Goal: Complete application form: Complete application form

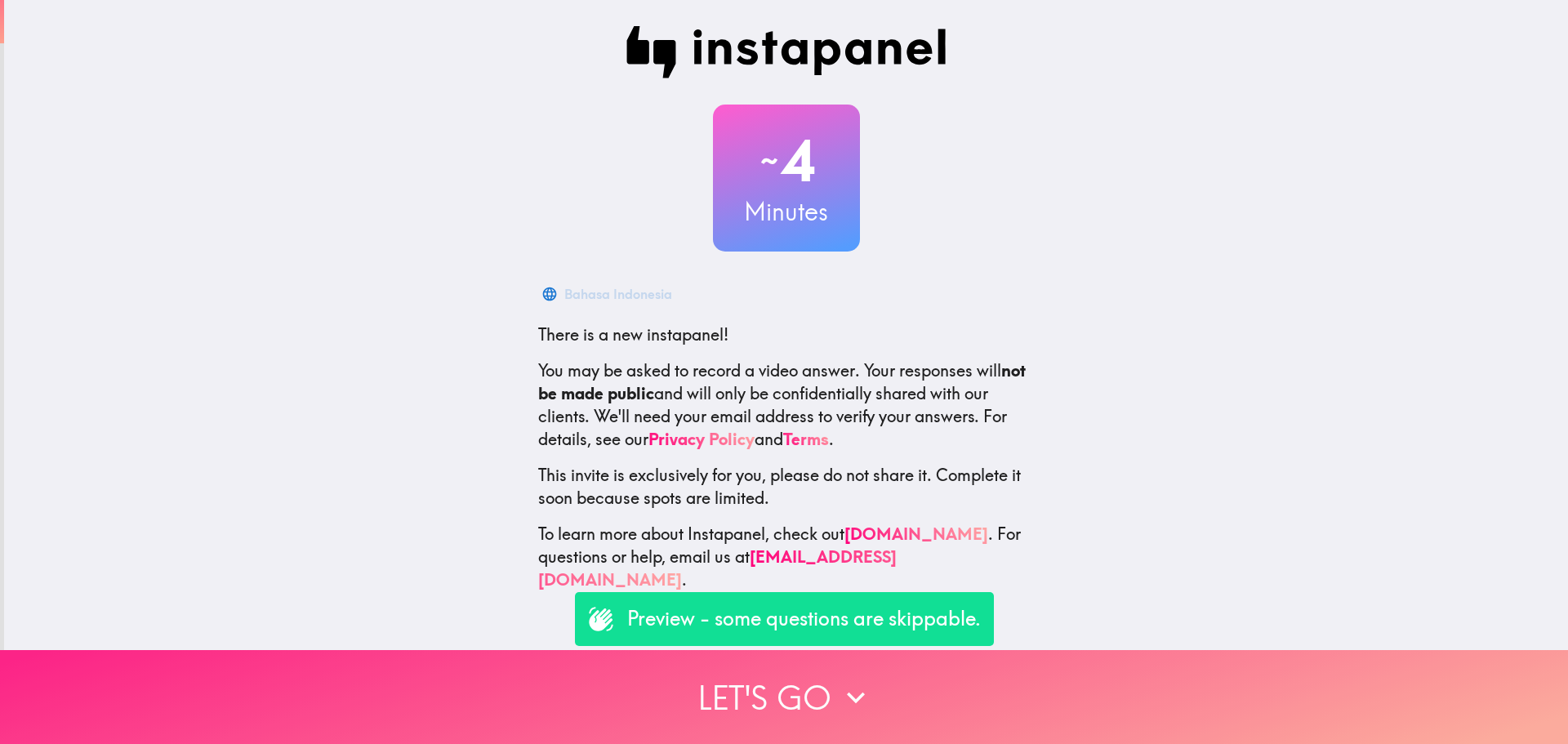
click at [757, 674] on button "Let's go" at bounding box center [784, 696] width 1568 height 94
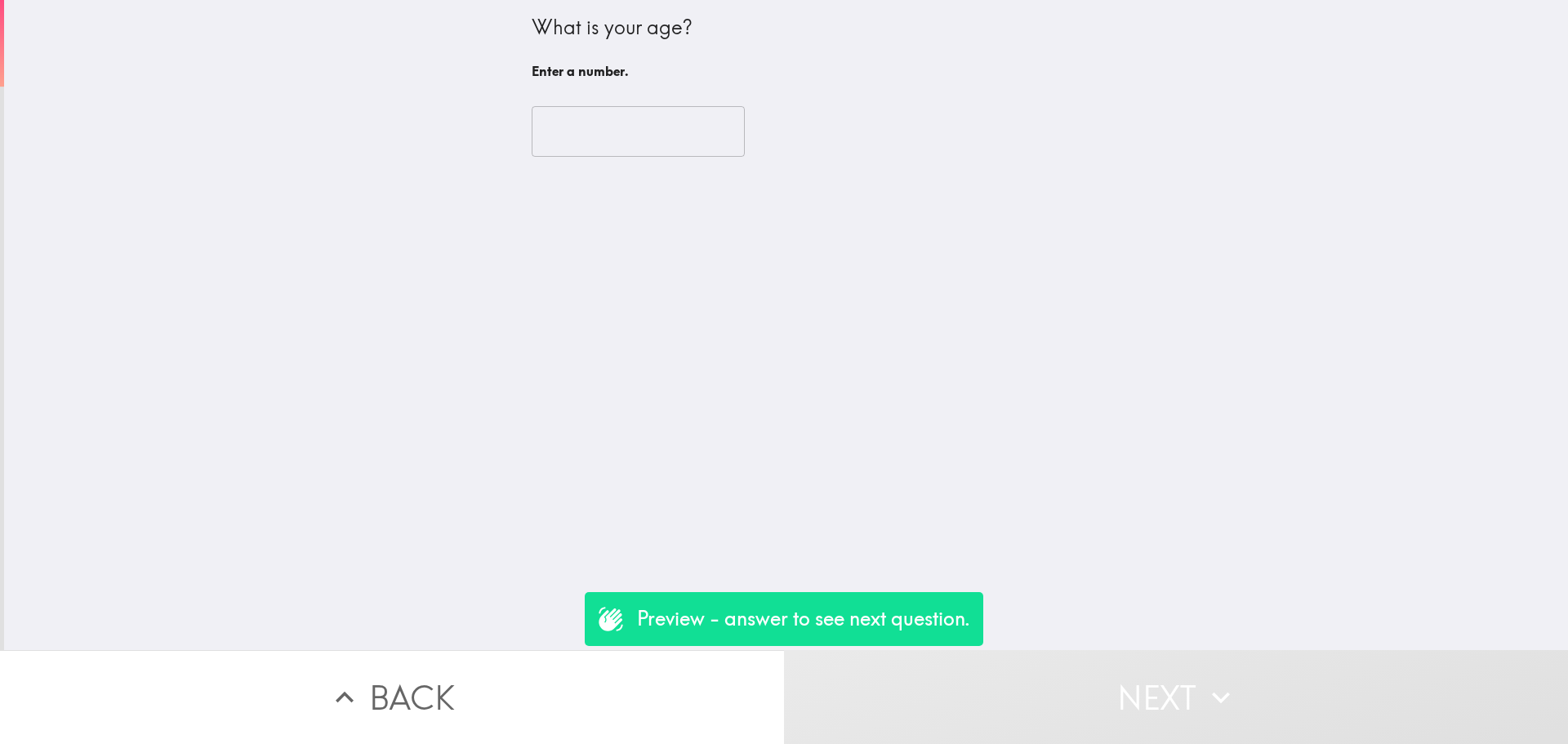
click at [538, 148] on input "number" at bounding box center [638, 131] width 213 height 50
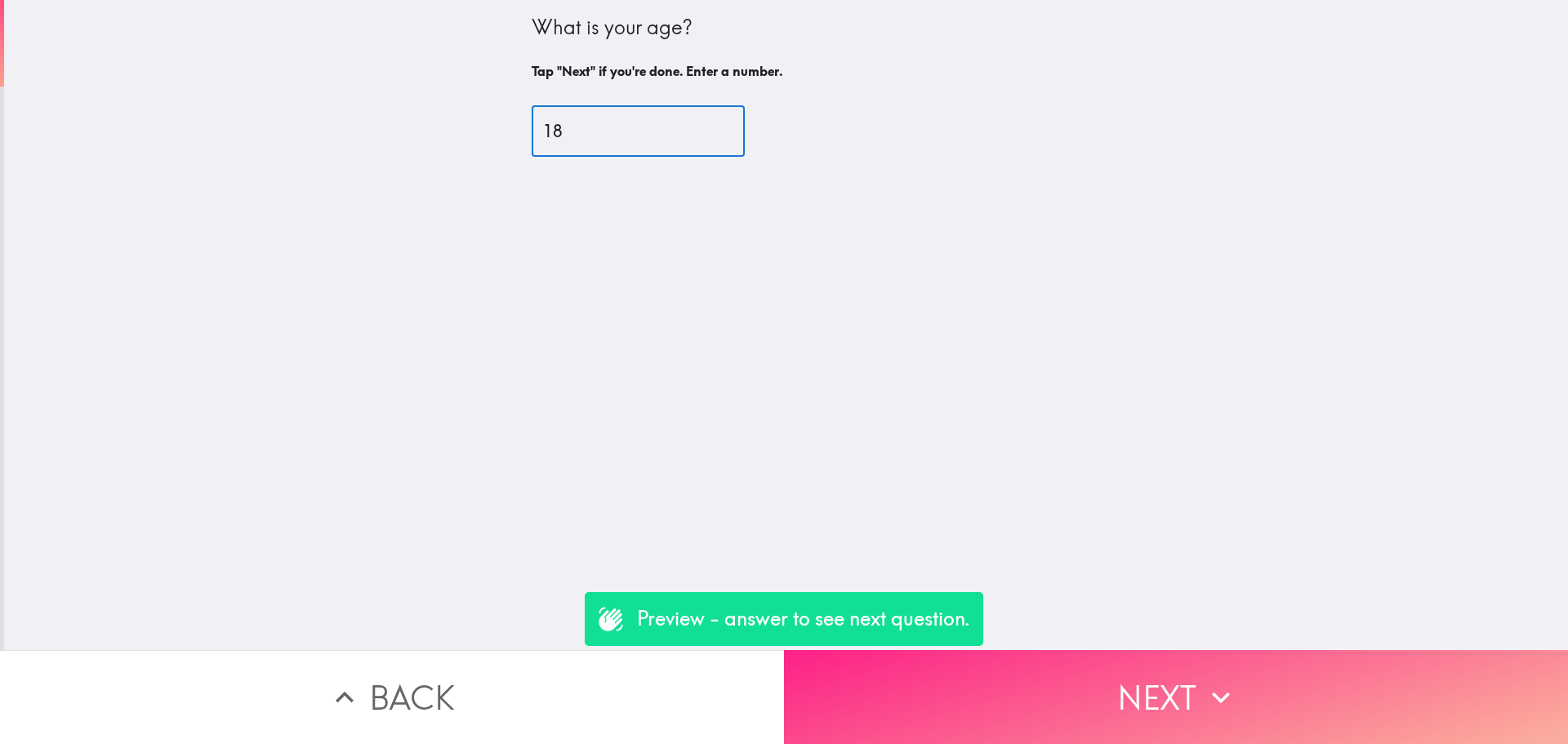
type input "18"
click at [926, 678] on button "Next" at bounding box center [1176, 696] width 784 height 94
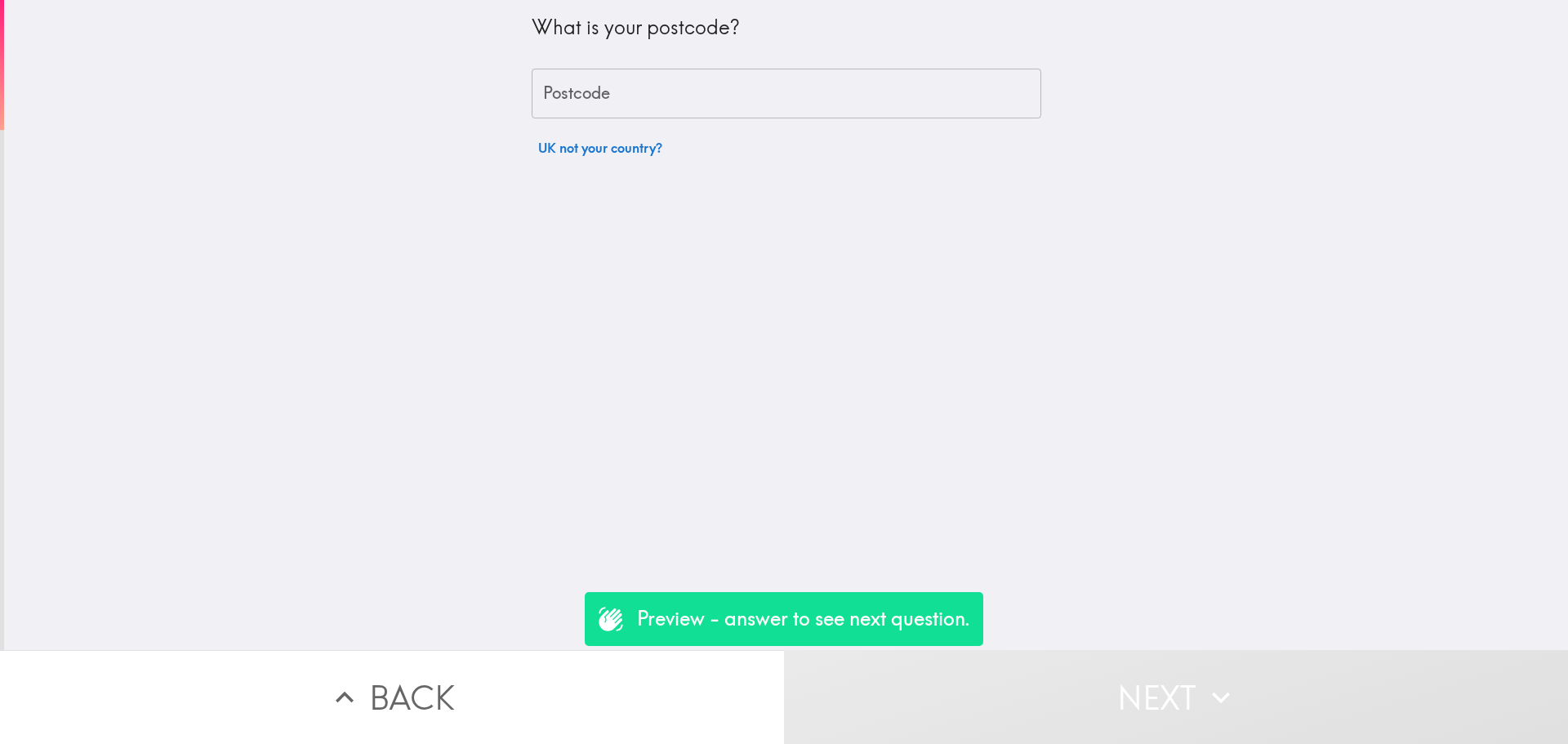
click at [587, 96] on input "Postcode" at bounding box center [786, 93] width 510 height 50
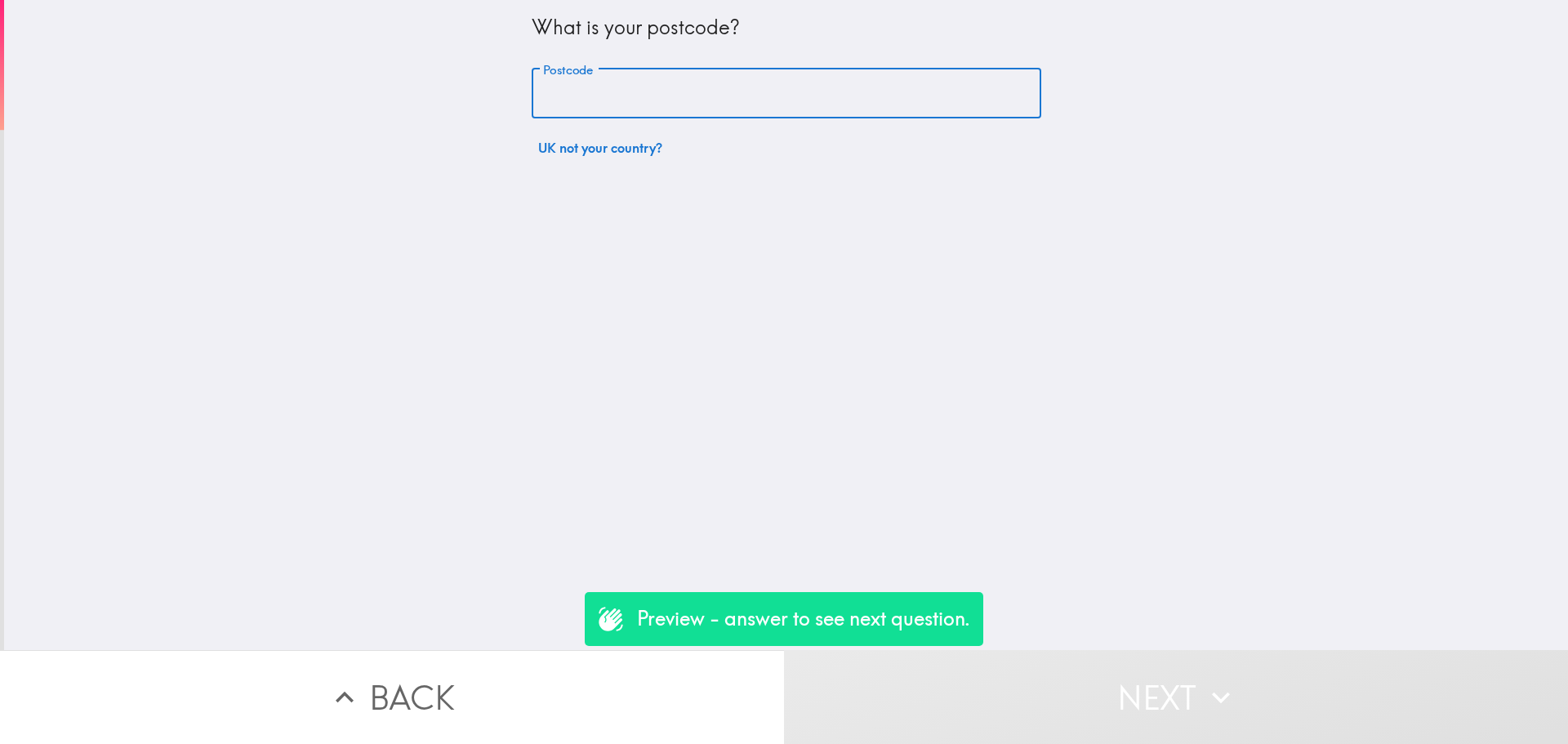
click at [587, 96] on input "Postcode" at bounding box center [786, 93] width 510 height 50
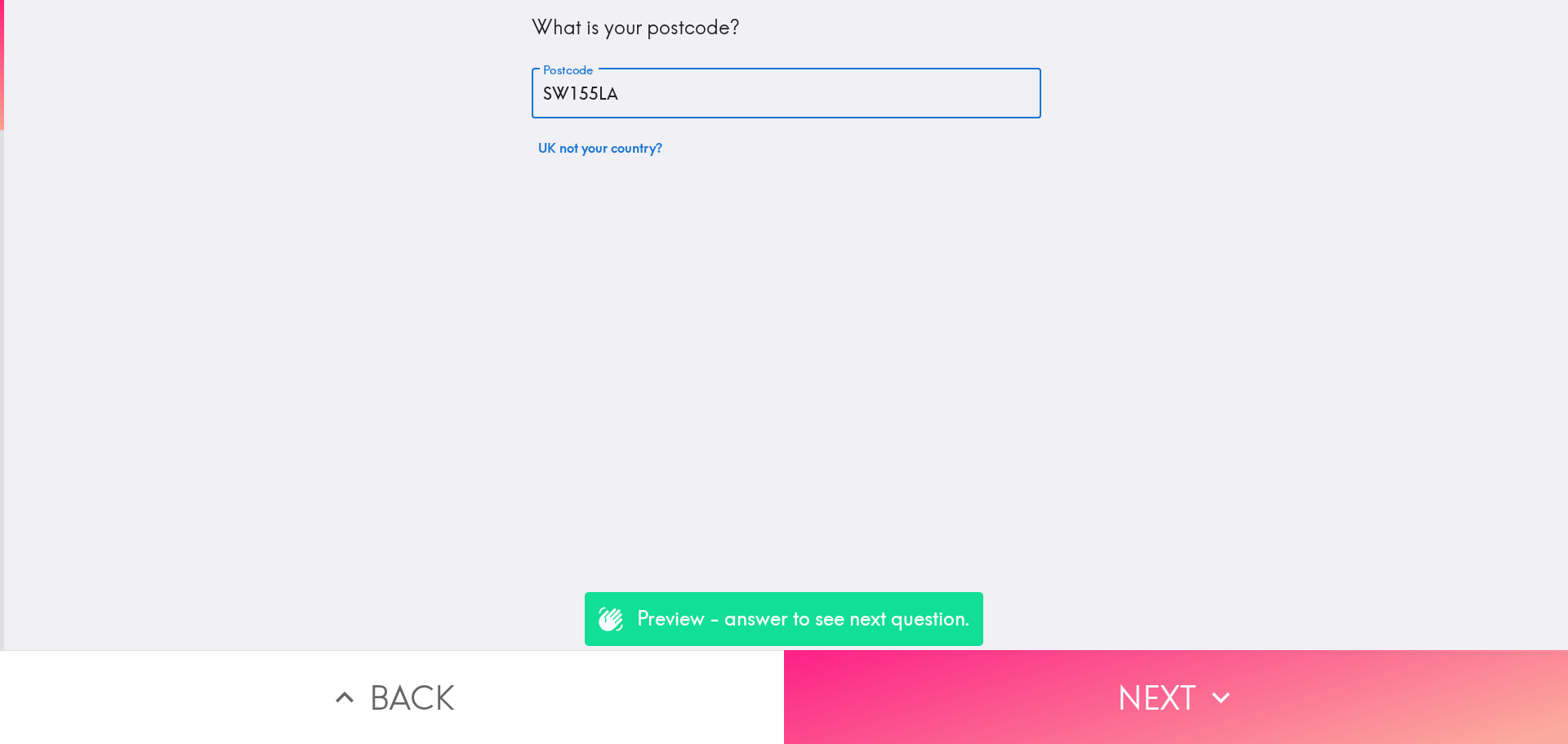
type input "SW155LA"
click at [1100, 688] on button "Next" at bounding box center [1176, 696] width 784 height 94
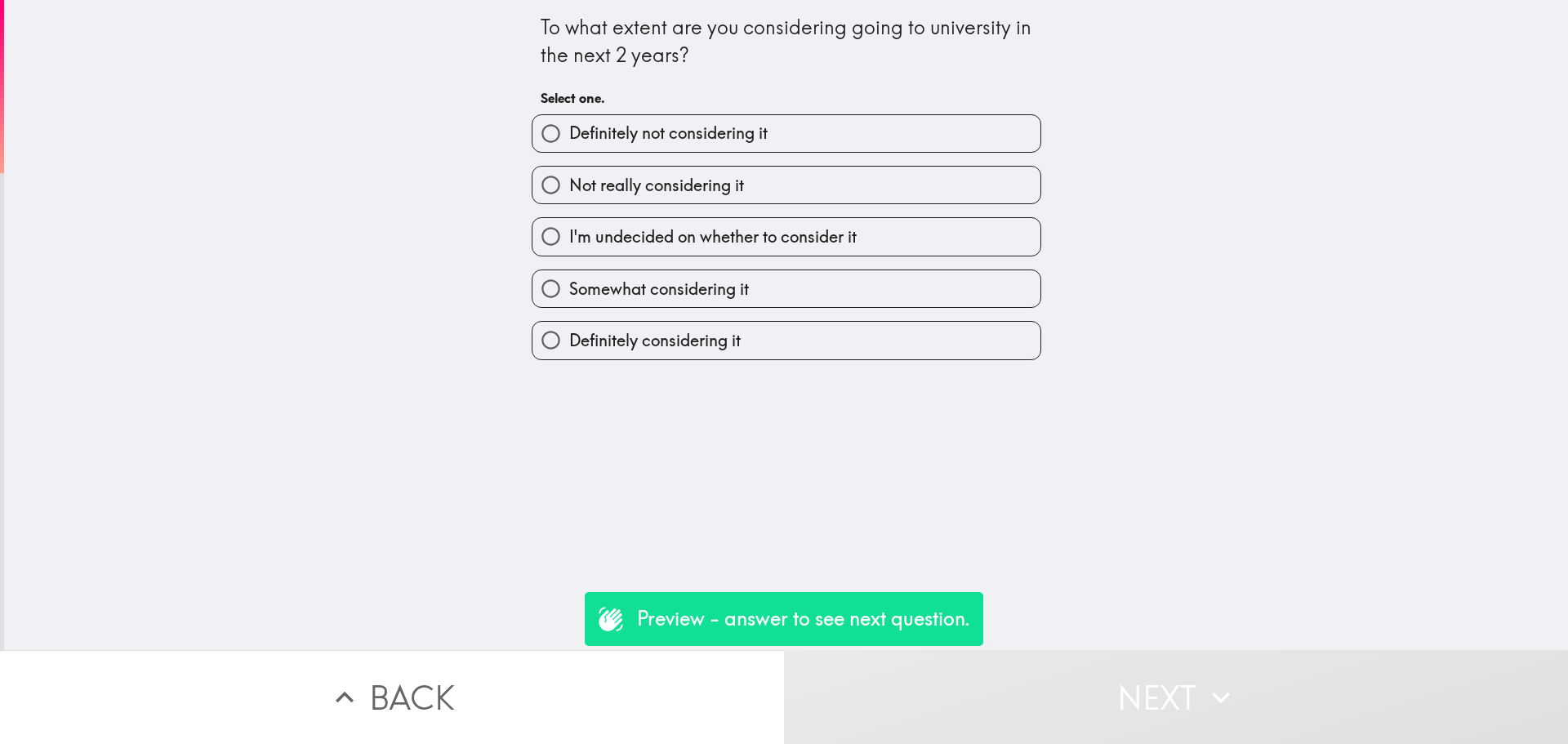
click at [533, 348] on input "Definitely considering it" at bounding box center [551, 340] width 37 height 37
radio input "true"
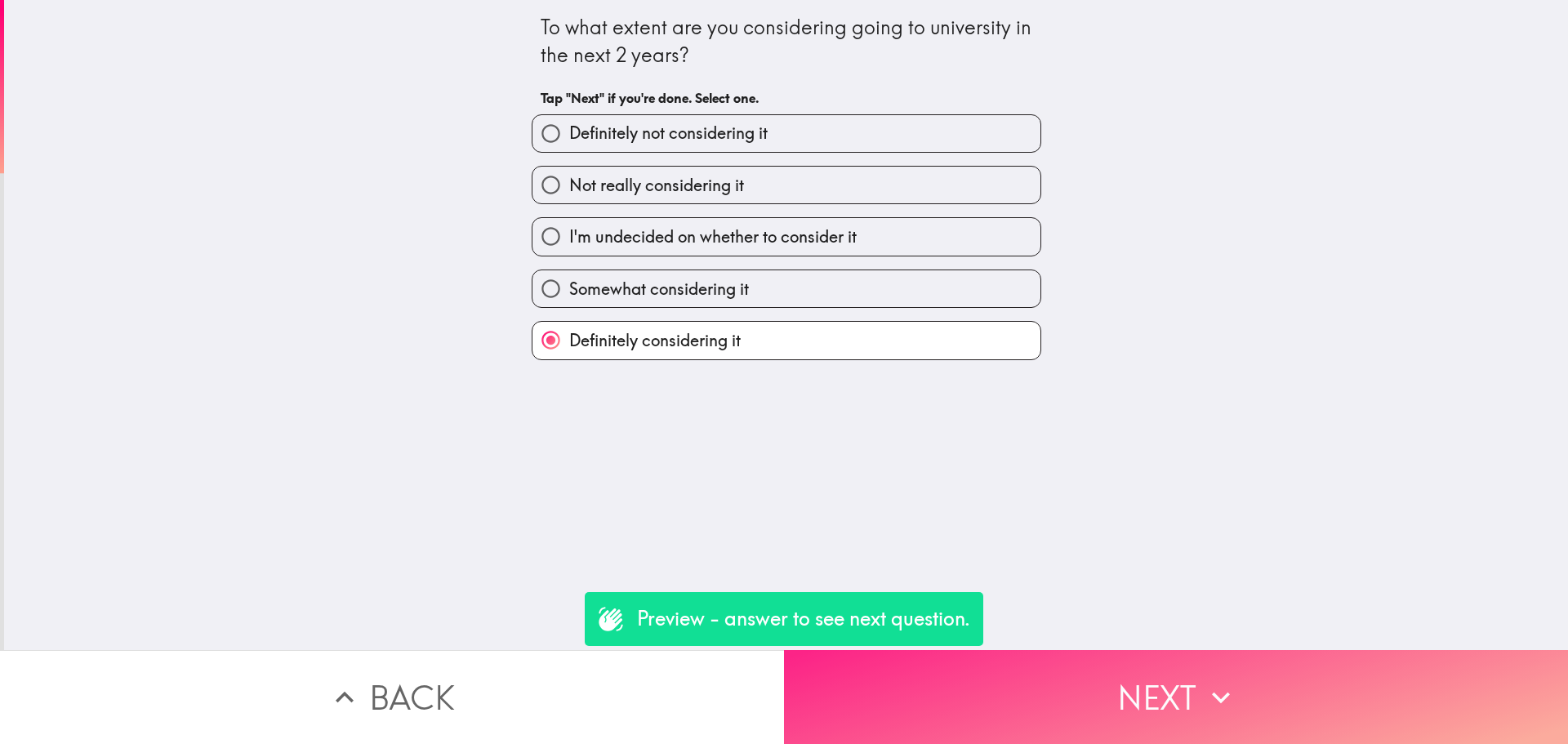
click at [1057, 705] on button "Next" at bounding box center [1176, 696] width 784 height 94
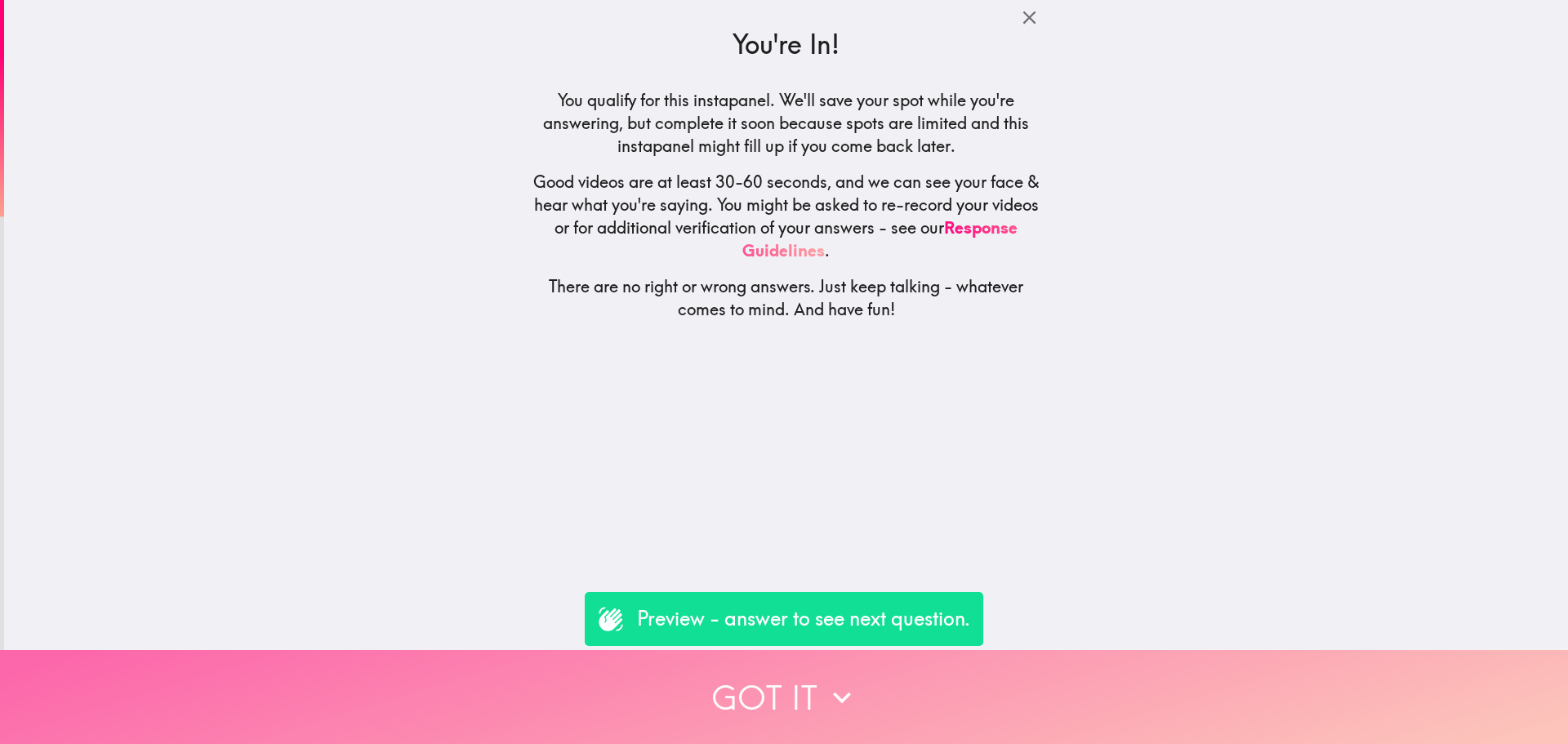
click at [754, 689] on button "Got it" at bounding box center [784, 696] width 1568 height 94
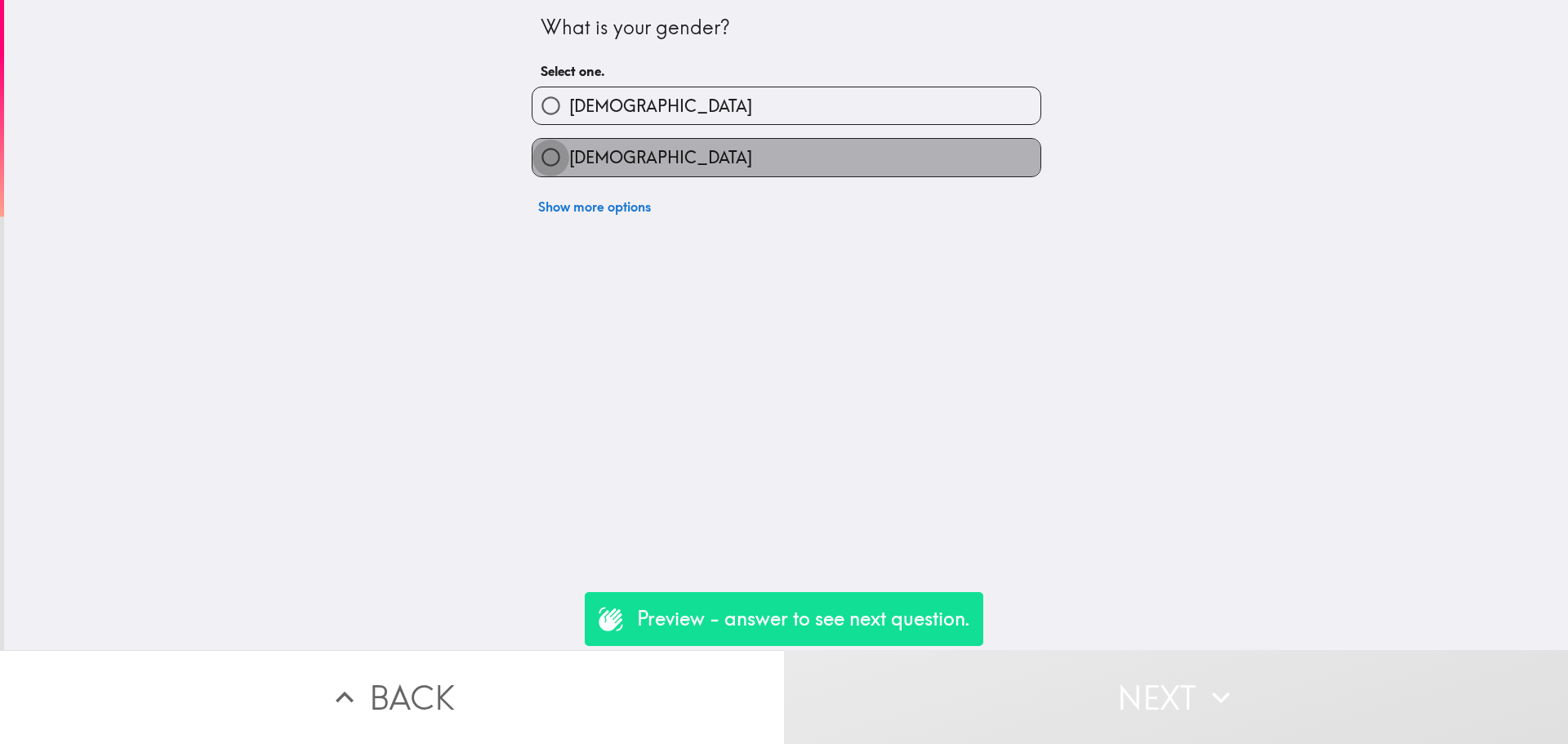
click at [538, 165] on input "[DEMOGRAPHIC_DATA]" at bounding box center [551, 157] width 37 height 37
radio input "true"
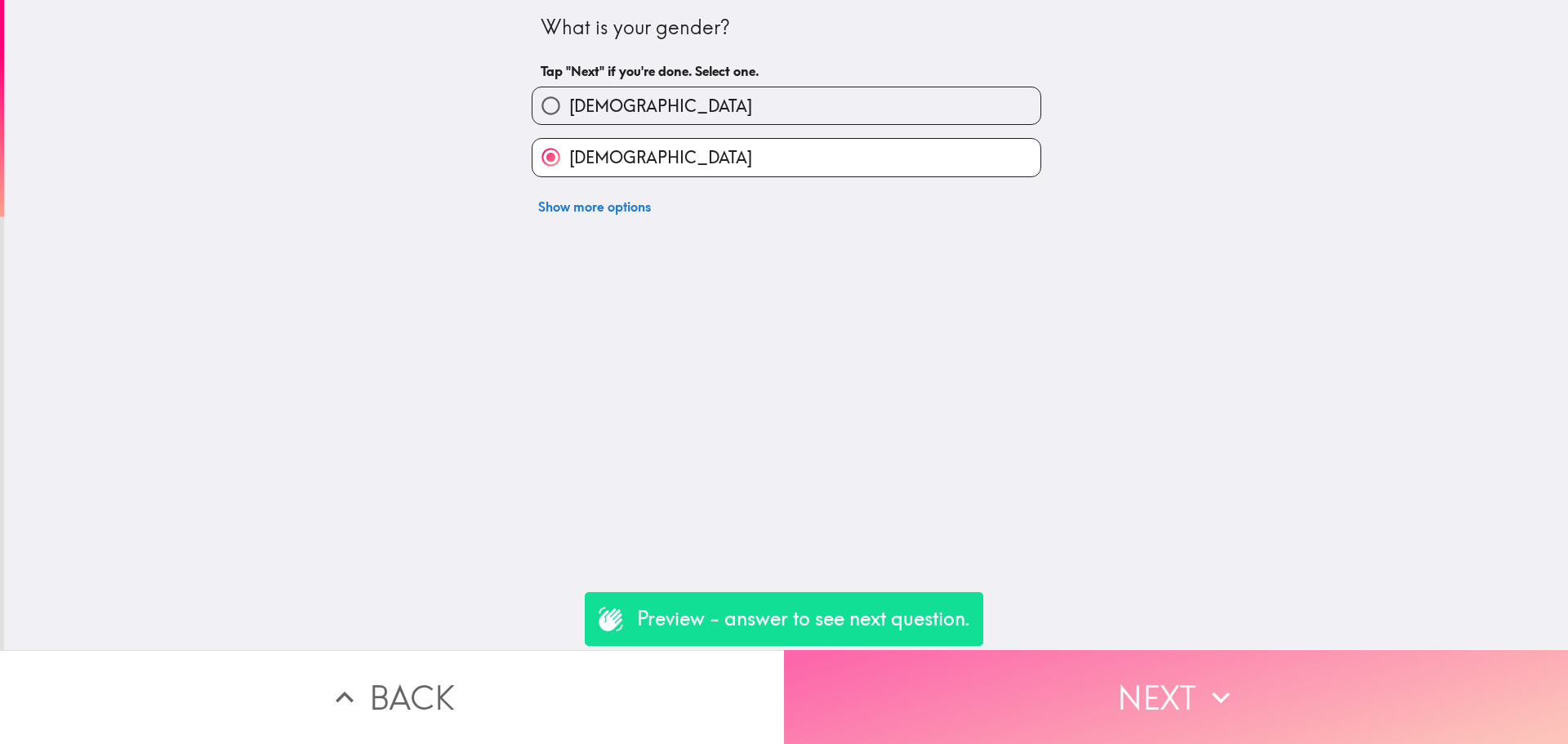
click at [957, 710] on button "Next" at bounding box center [1176, 696] width 784 height 94
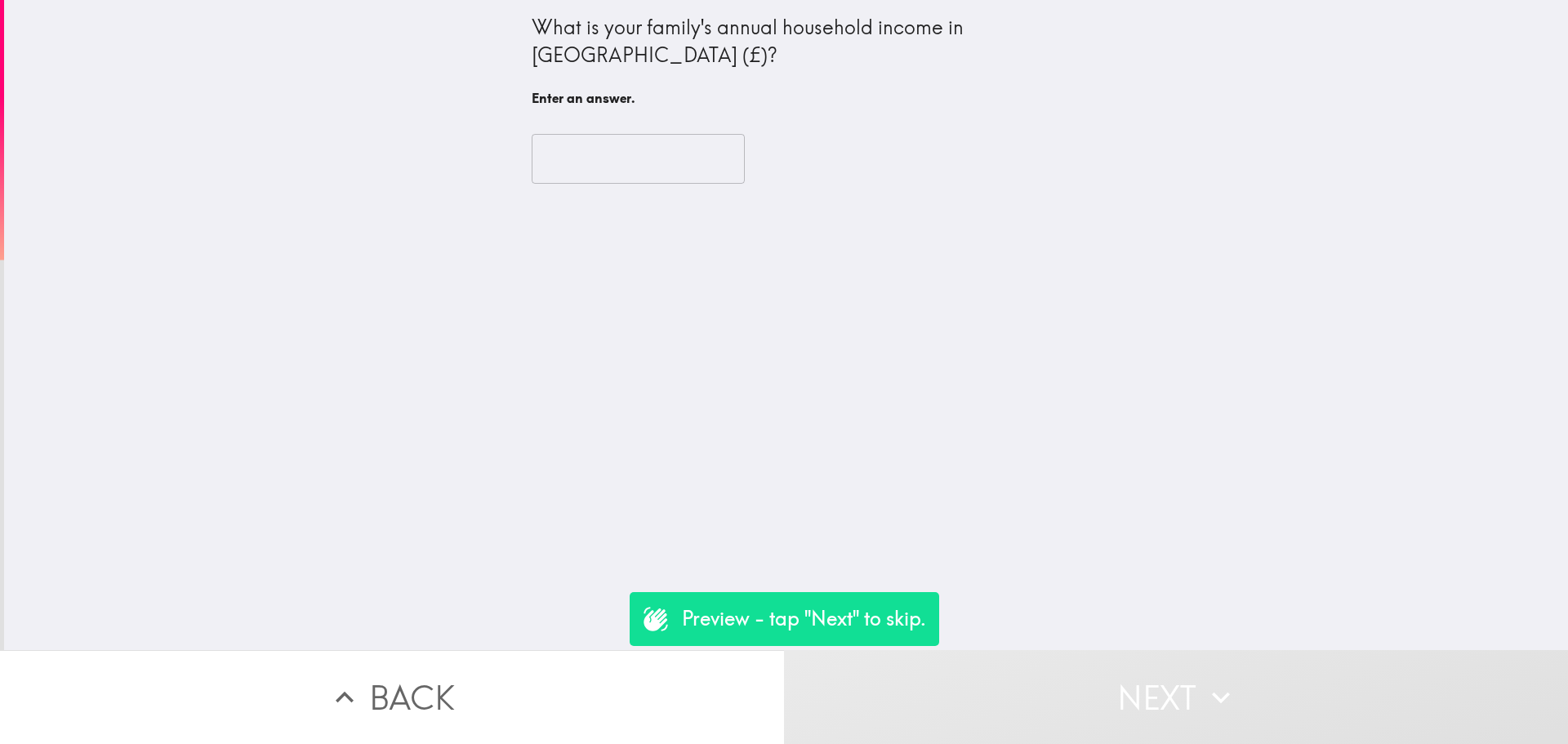
click at [624, 160] on input "text" at bounding box center [638, 159] width 213 height 50
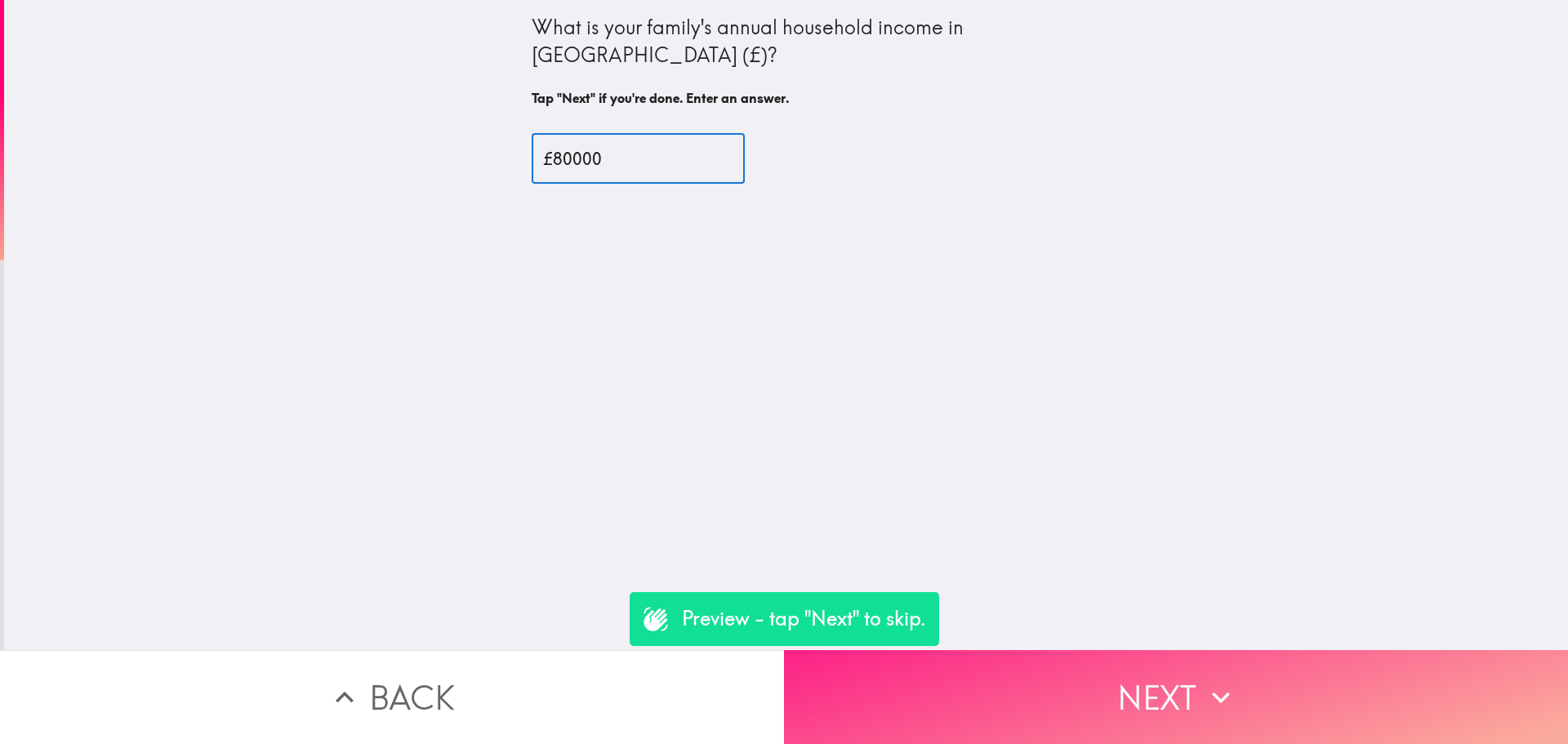
type input "£80000"
click at [1121, 682] on button "Next" at bounding box center [1176, 696] width 784 height 94
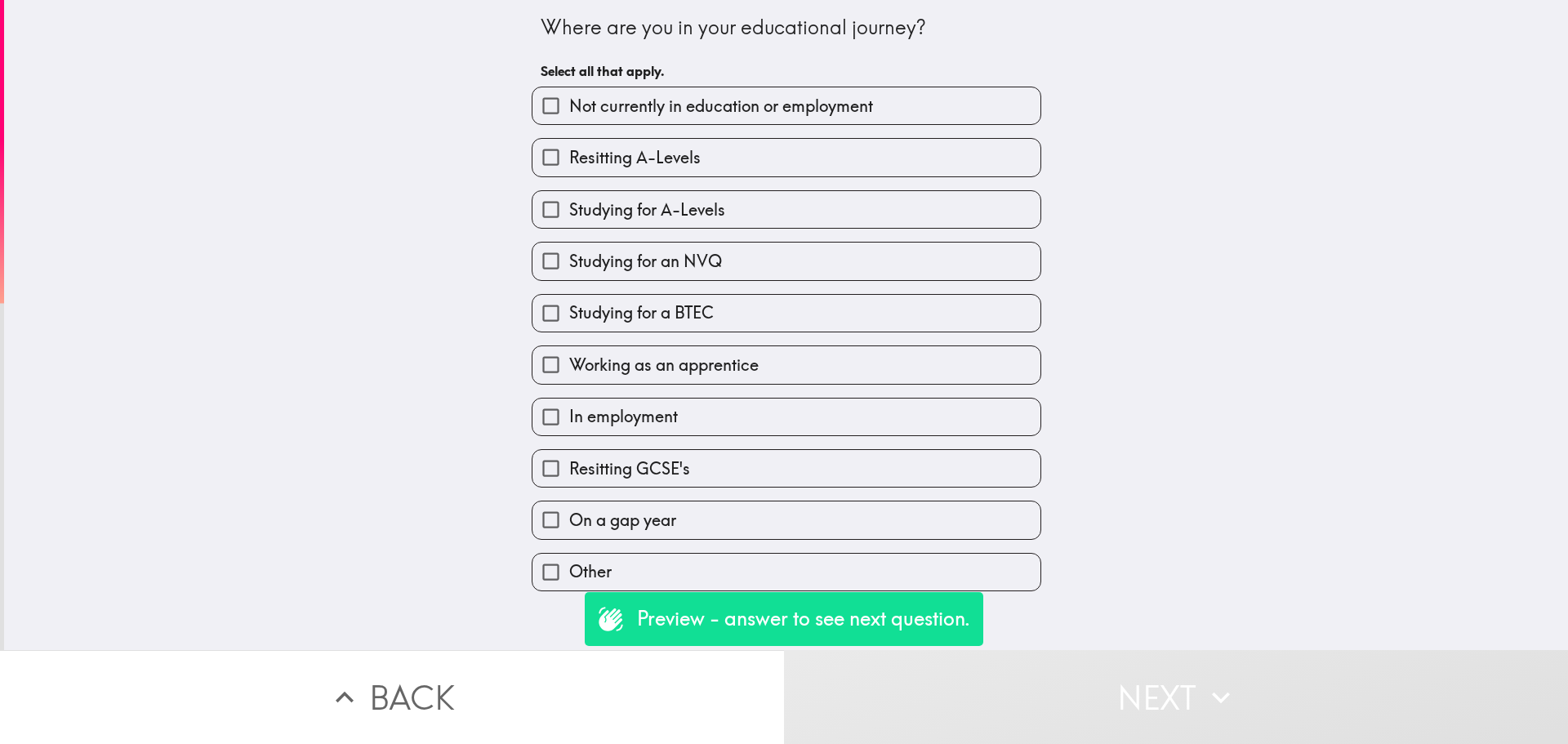
click at [536, 214] on input "Studying for A-Levels" at bounding box center [551, 210] width 37 height 37
checkbox input "true"
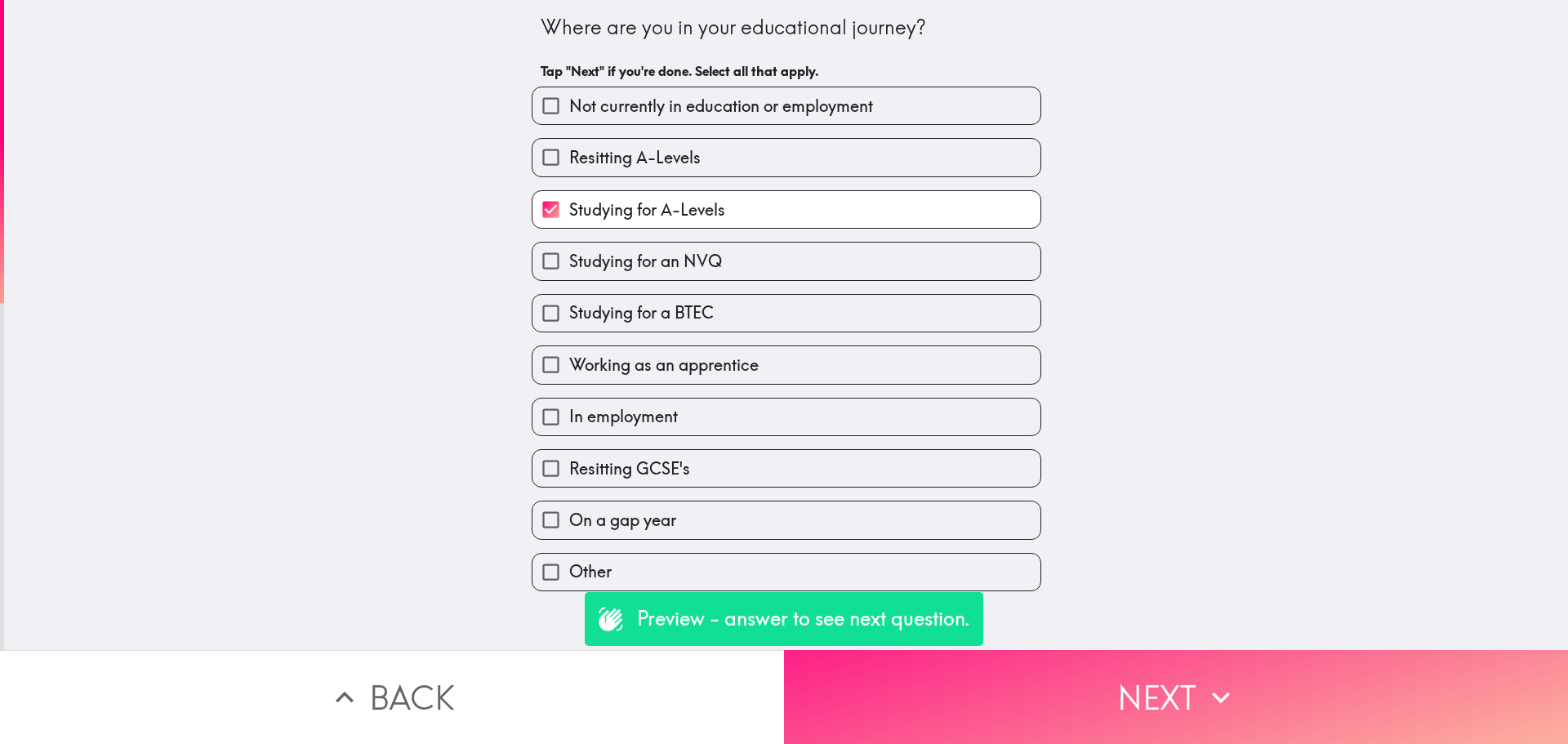
click at [1116, 695] on button "Next" at bounding box center [1176, 696] width 784 height 94
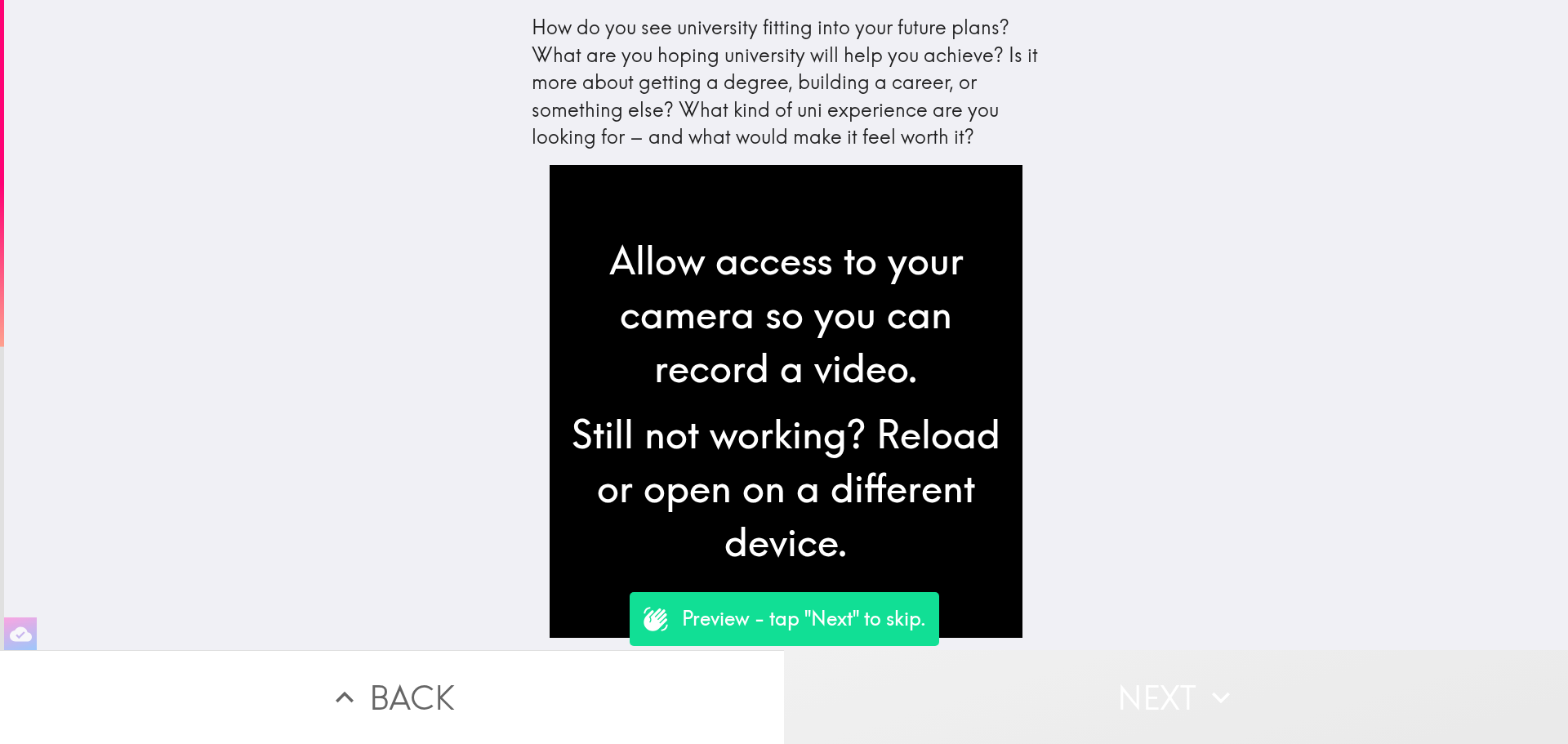
click at [1078, 696] on button "Next" at bounding box center [1176, 696] width 784 height 94
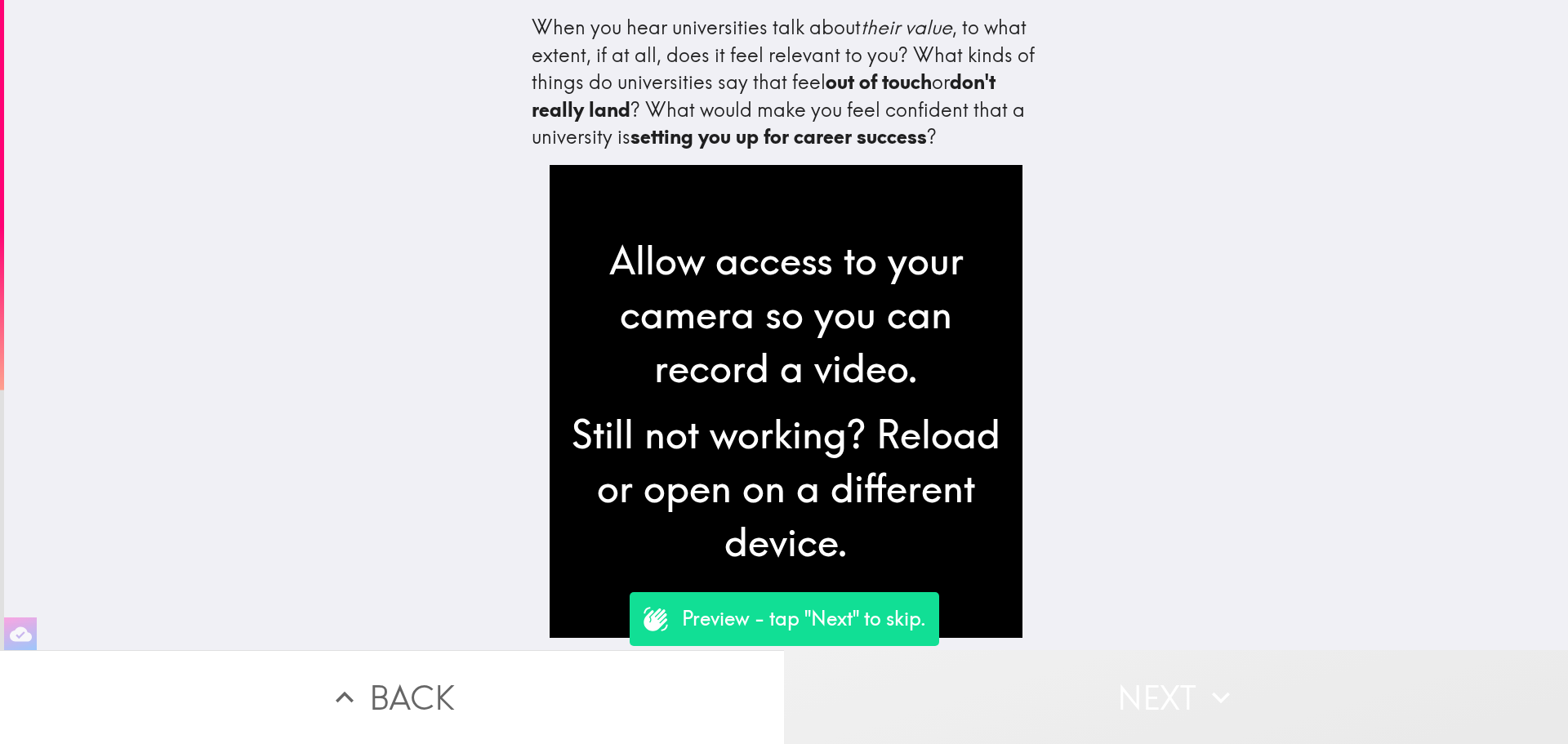
click at [1071, 695] on button "Next" at bounding box center [1176, 696] width 784 height 94
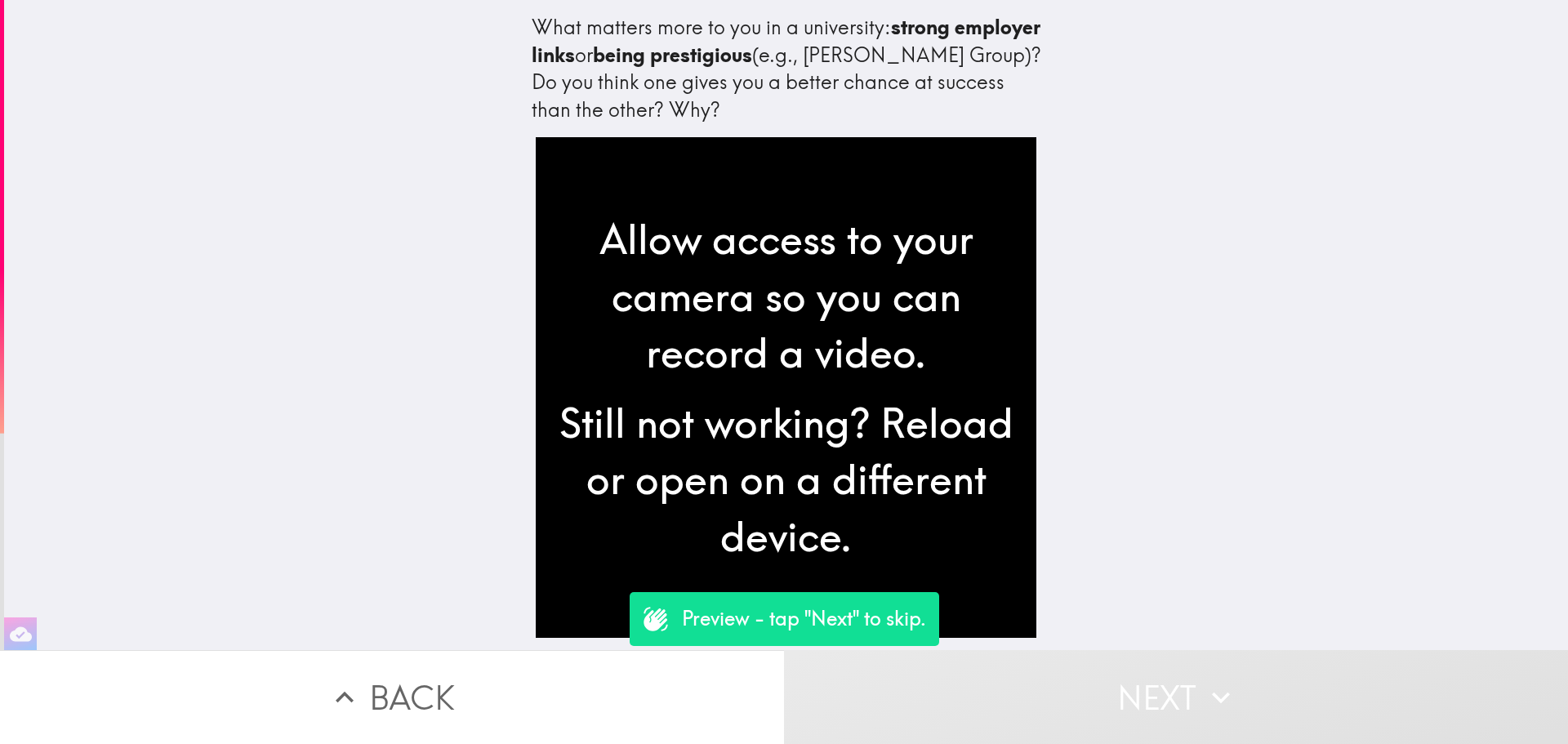
click at [1050, 694] on button "Next" at bounding box center [1176, 696] width 784 height 94
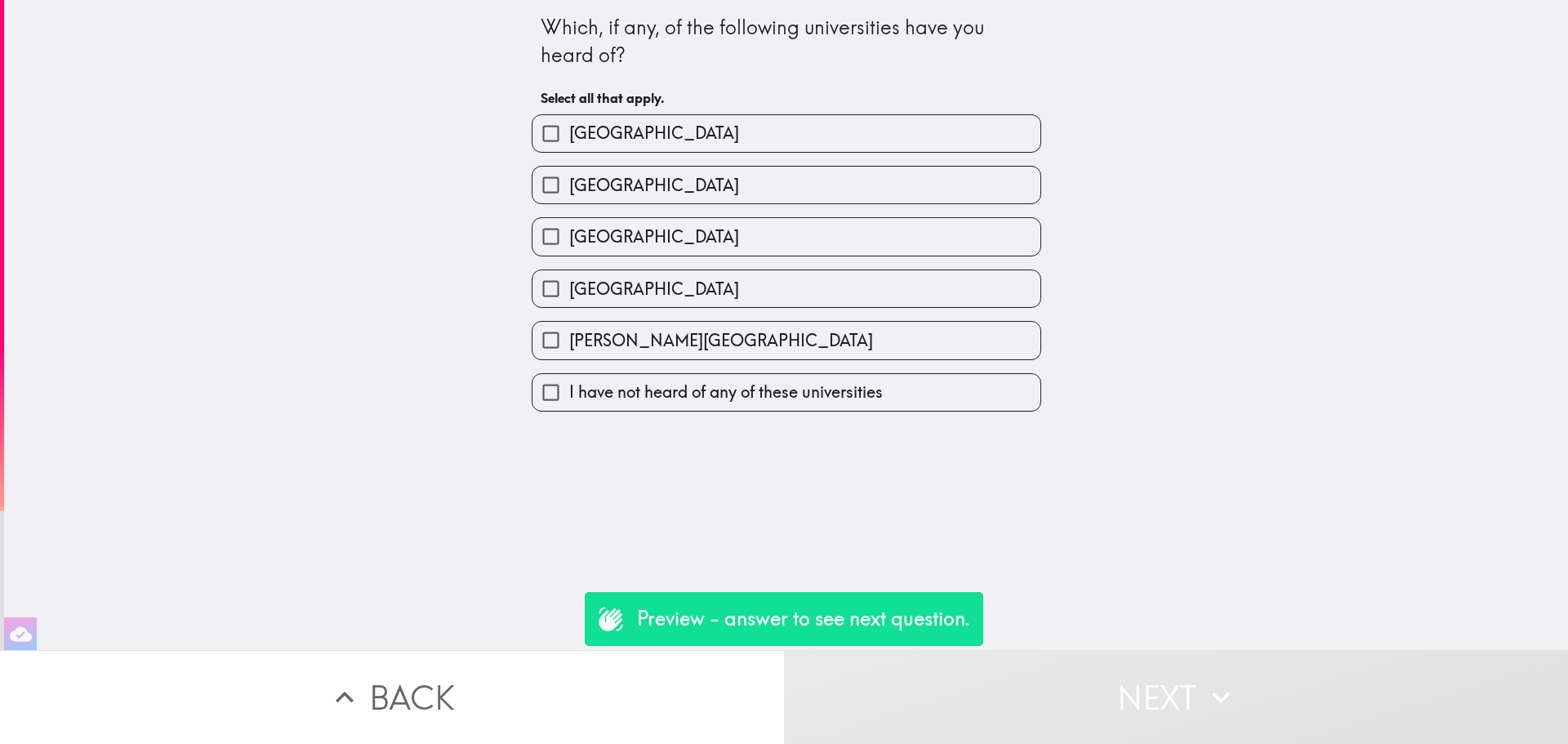
click at [533, 231] on input "[GEOGRAPHIC_DATA]" at bounding box center [551, 236] width 37 height 37
checkbox input "true"
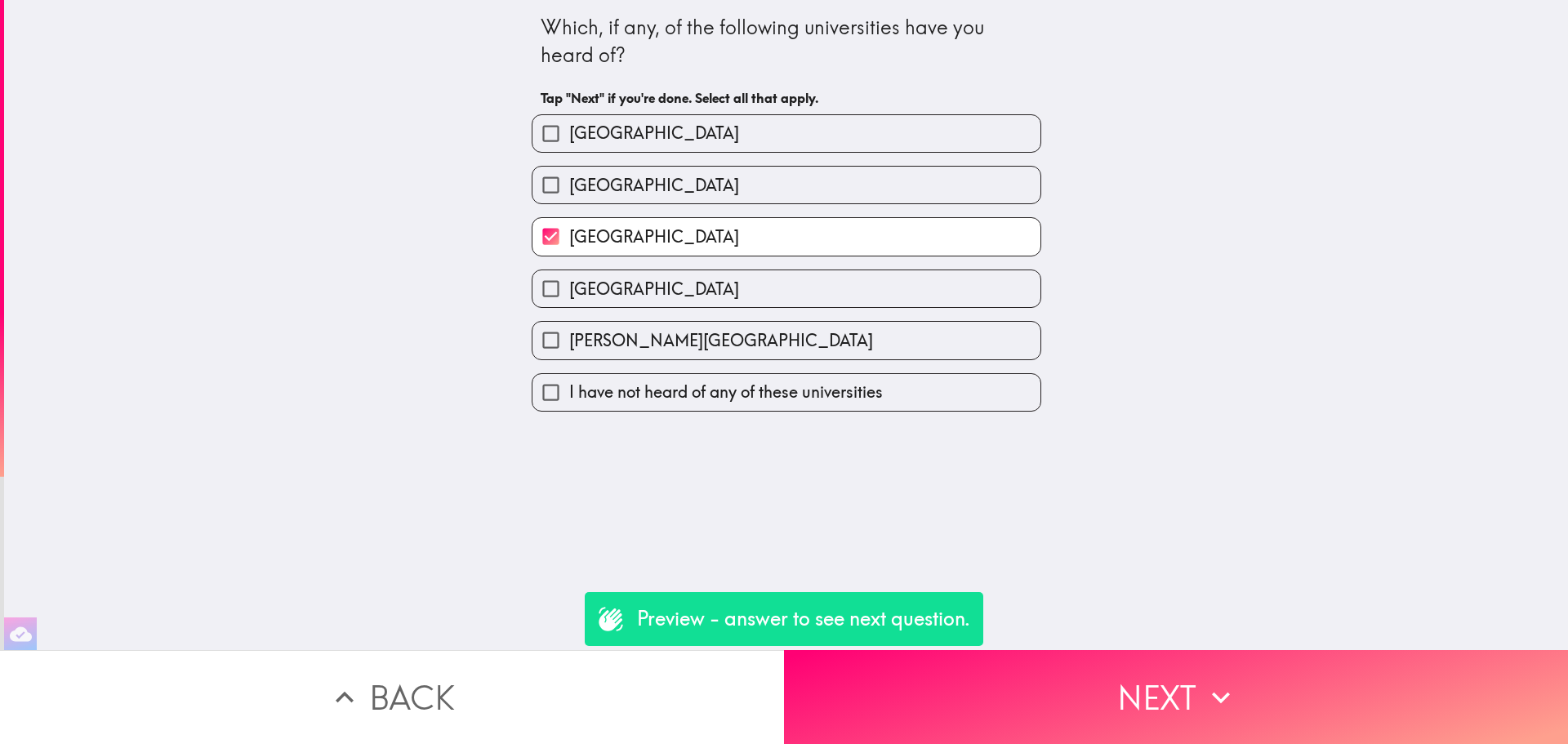
click at [538, 176] on input "[GEOGRAPHIC_DATA]" at bounding box center [551, 185] width 37 height 37
checkbox input "true"
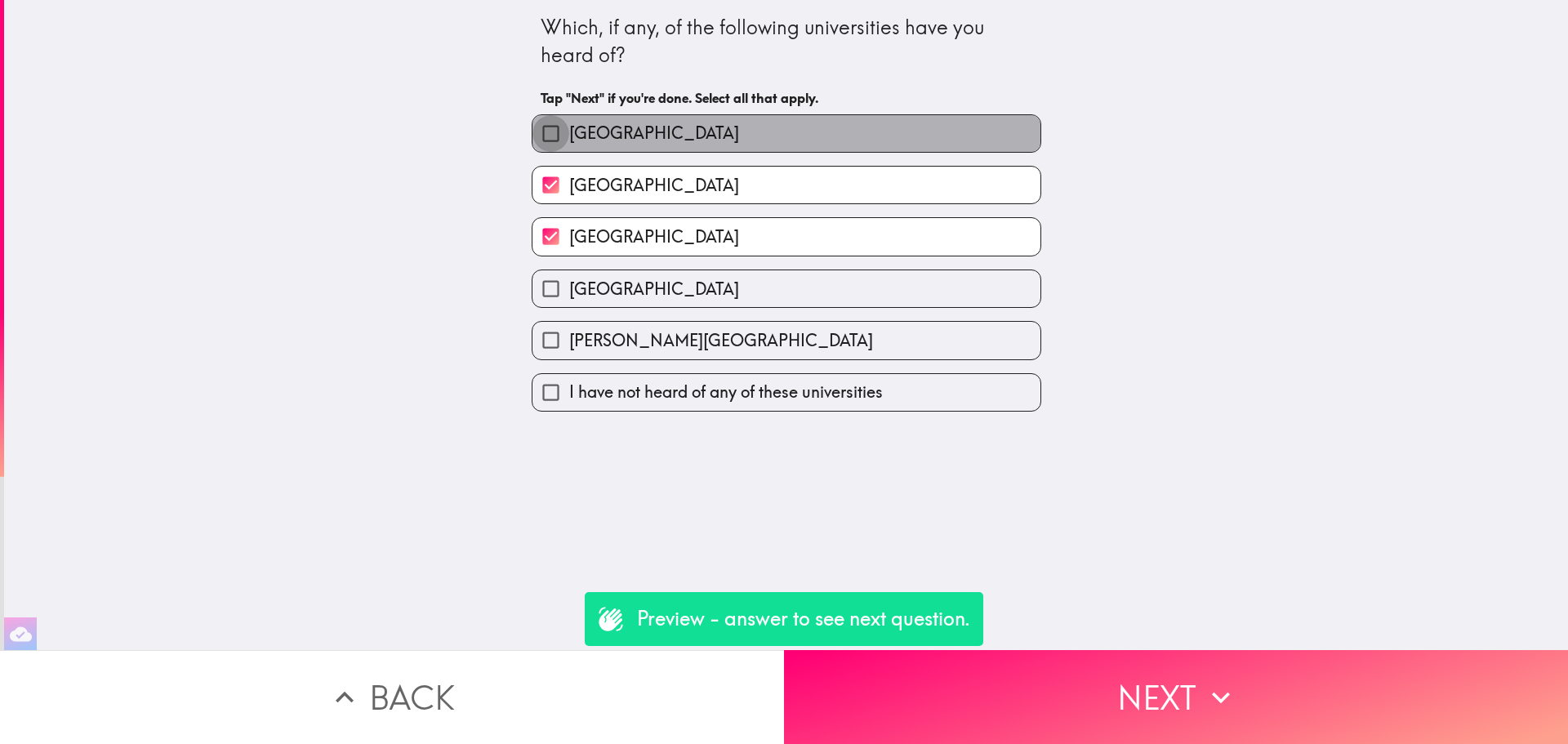
click at [535, 135] on input "[GEOGRAPHIC_DATA]" at bounding box center [551, 133] width 37 height 37
checkbox input "true"
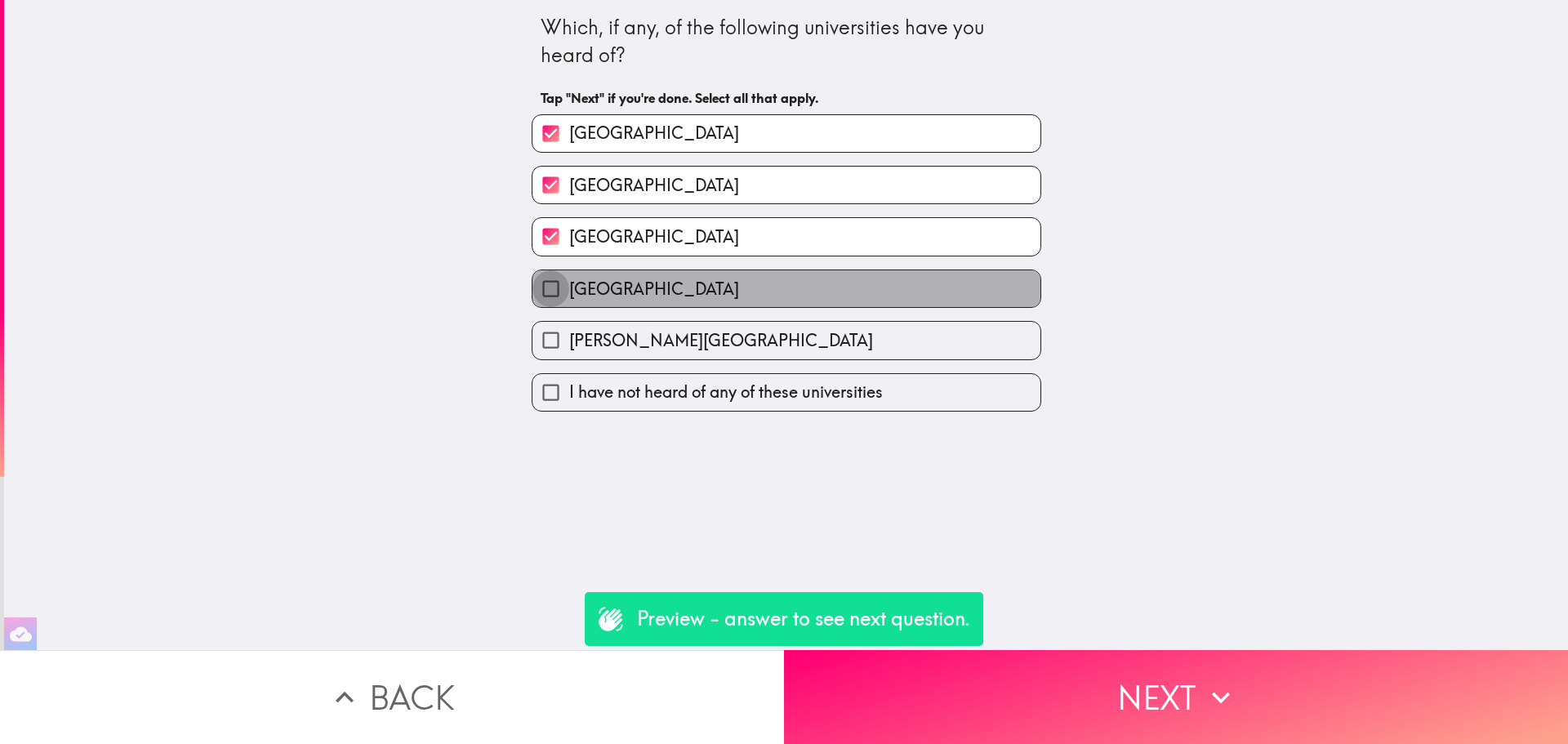
click at [544, 293] on input "[GEOGRAPHIC_DATA]" at bounding box center [551, 289] width 37 height 37
checkbox input "true"
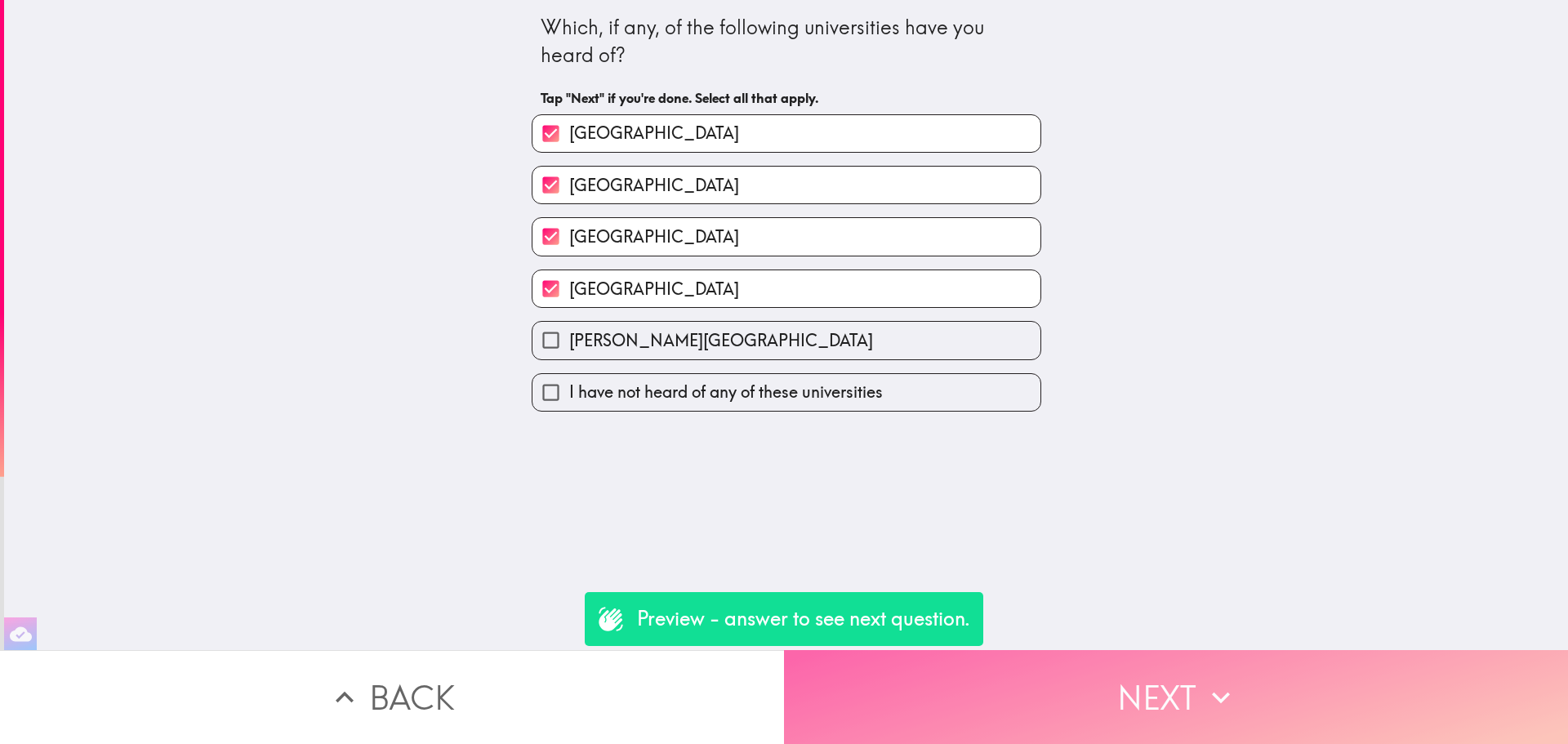
click at [1169, 719] on button "Next" at bounding box center [1176, 696] width 784 height 94
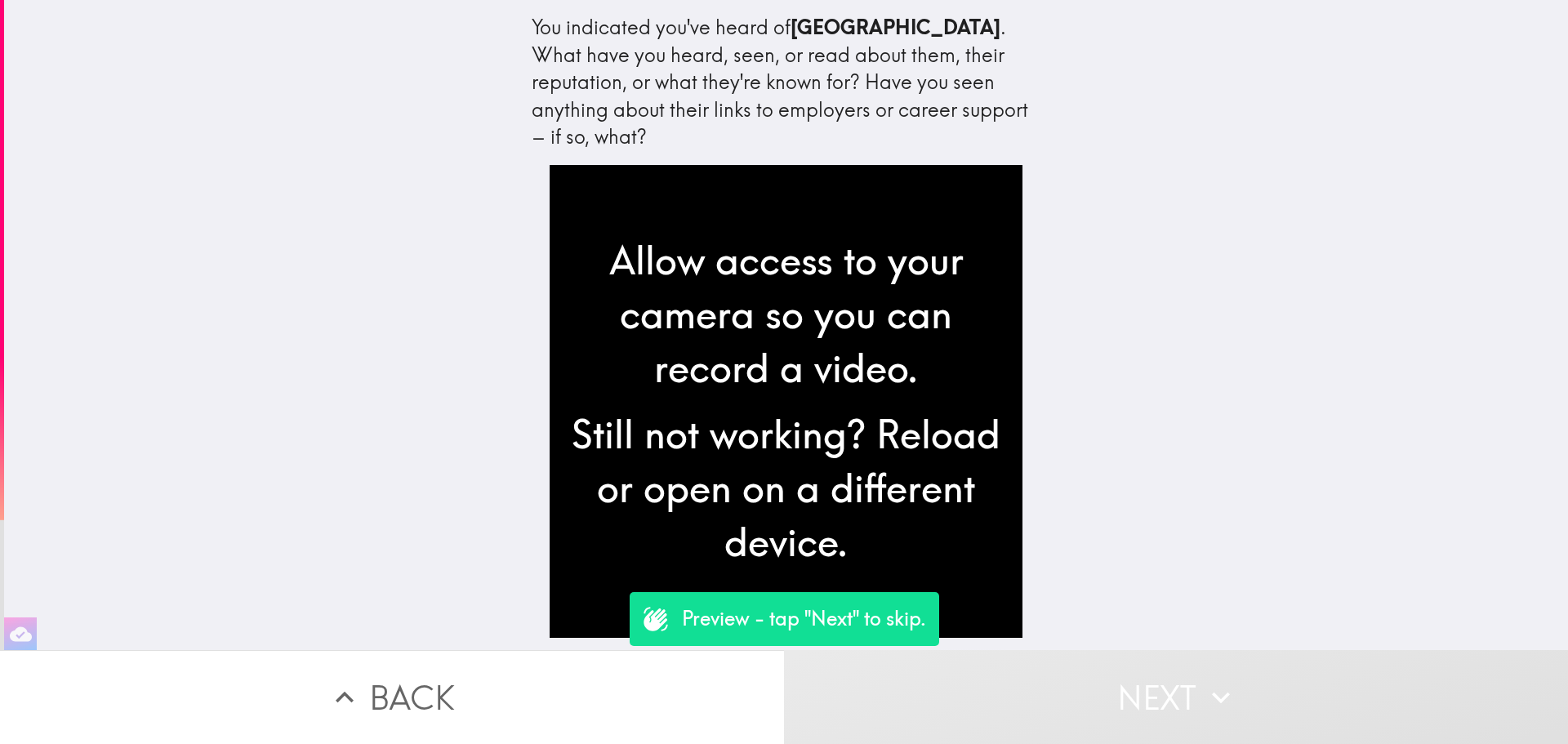
click at [1036, 693] on button "Next" at bounding box center [1176, 696] width 784 height 94
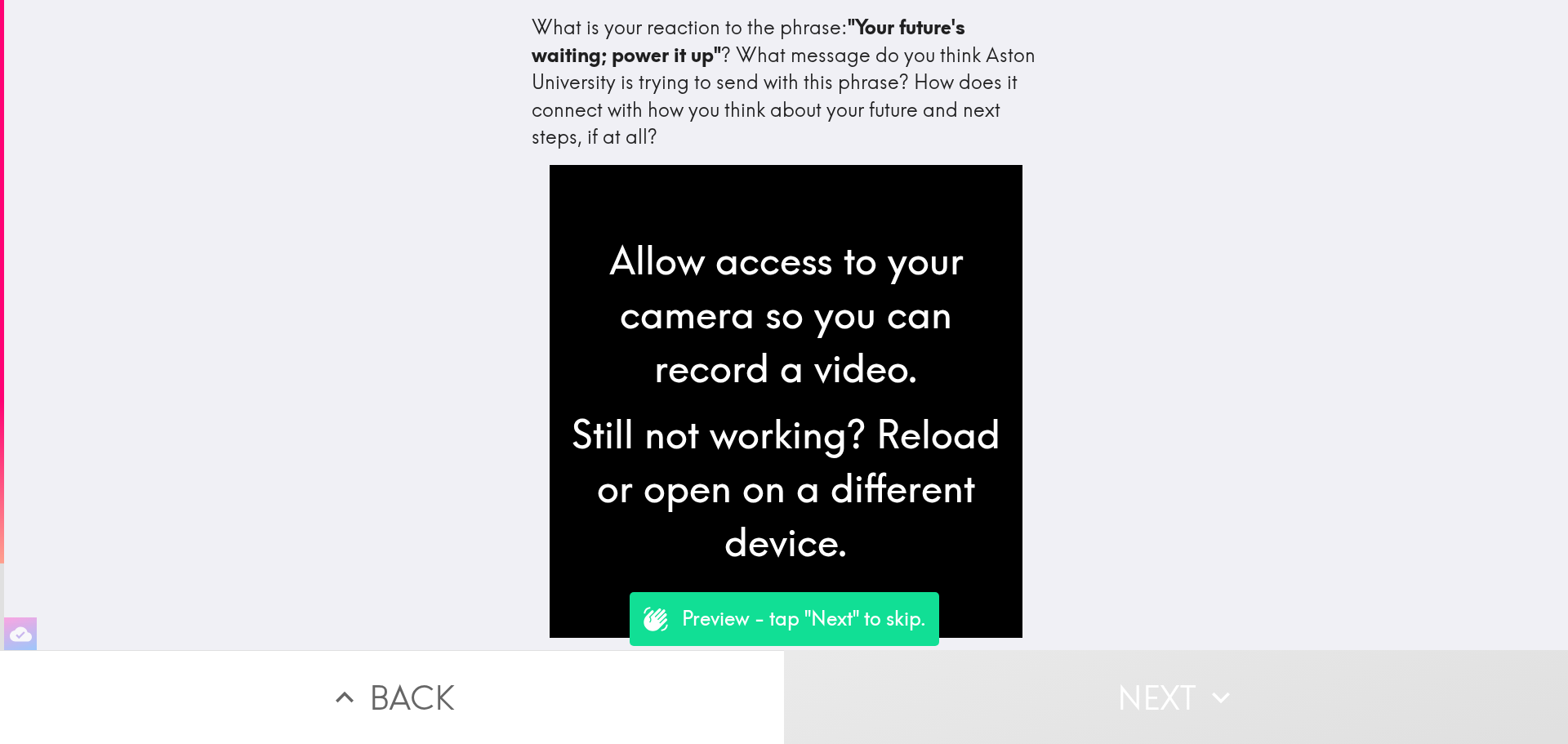
click at [935, 665] on button "Next" at bounding box center [1176, 696] width 784 height 94
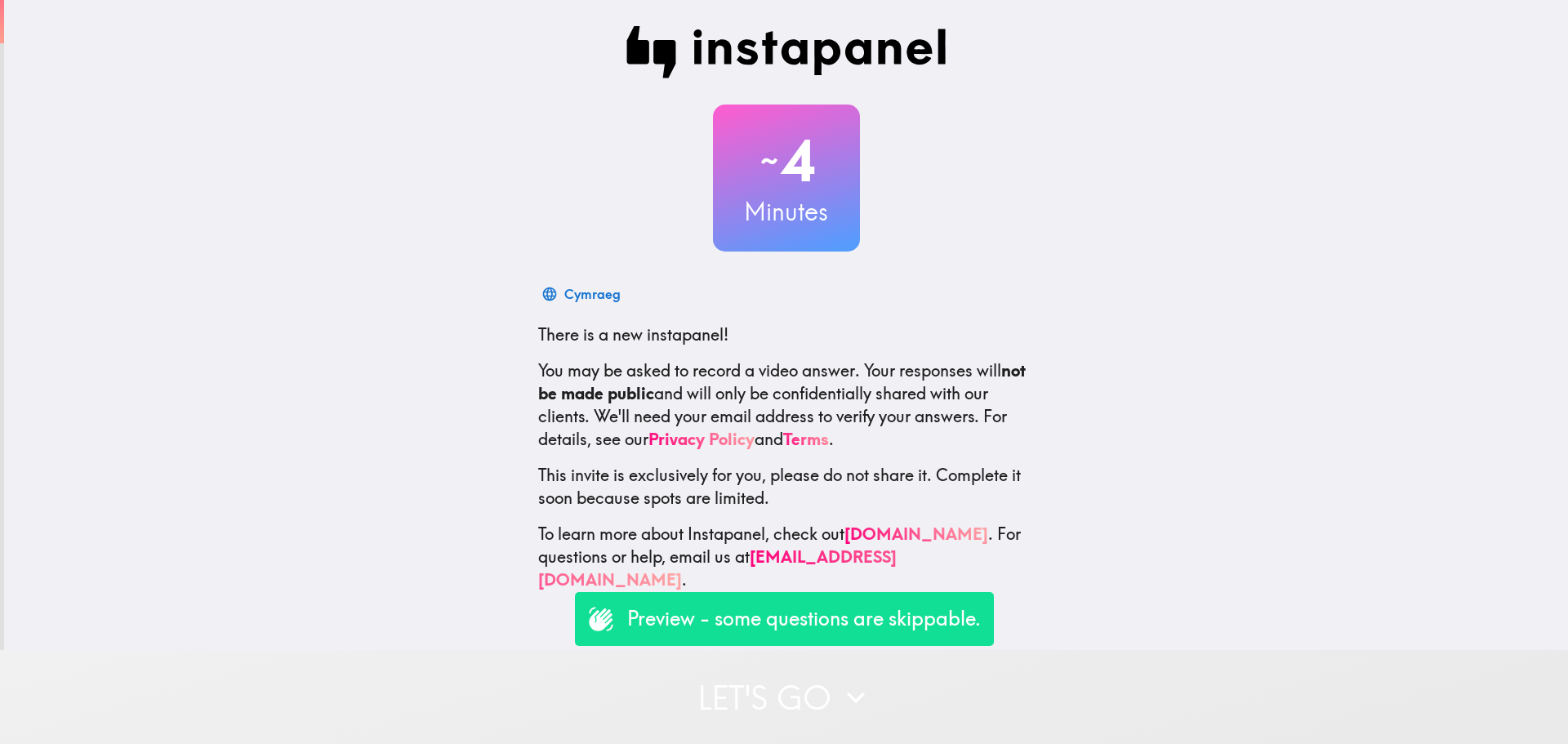
click at [753, 688] on button "Let's go" at bounding box center [784, 696] width 1568 height 94
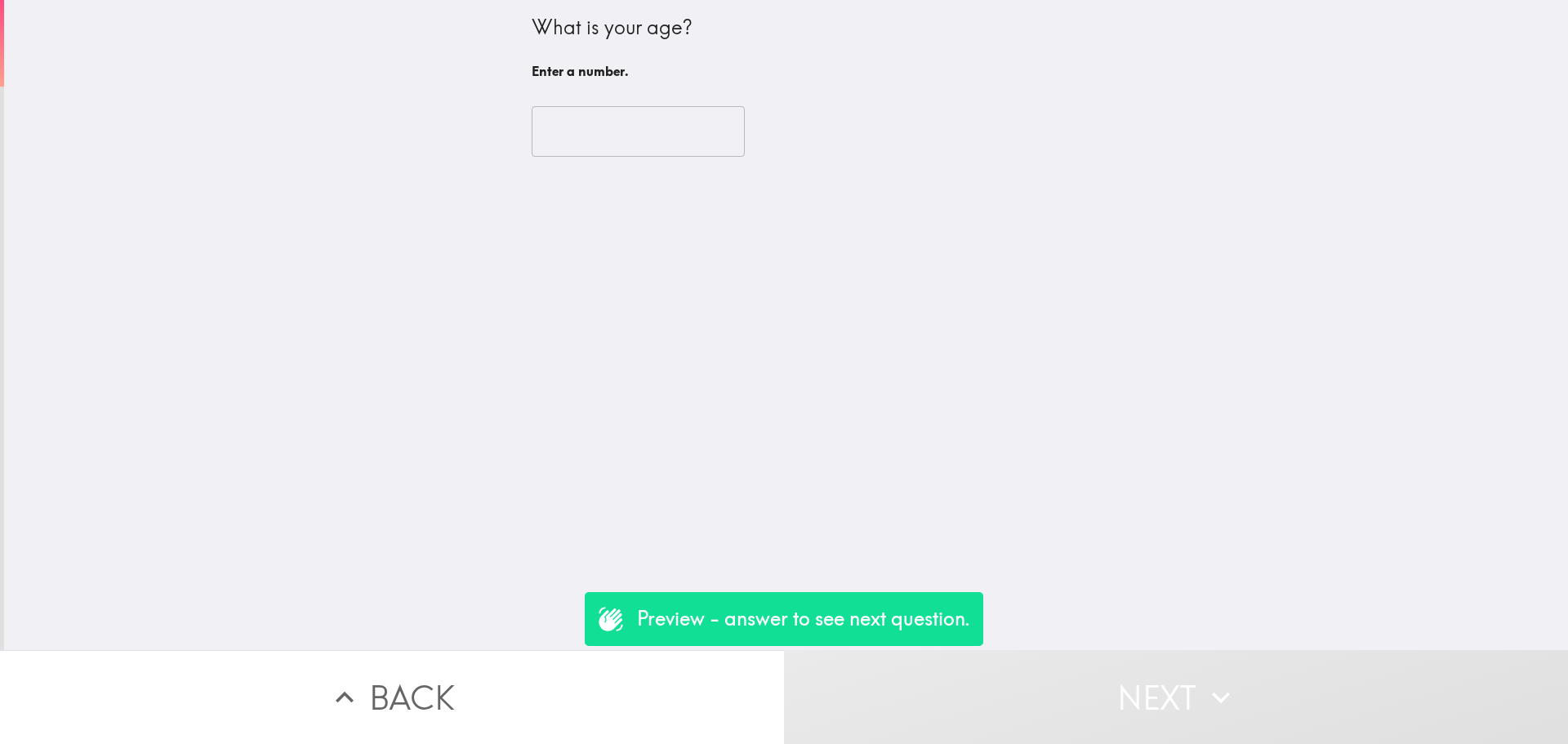
click at [933, 698] on button "Next" at bounding box center [1176, 696] width 784 height 94
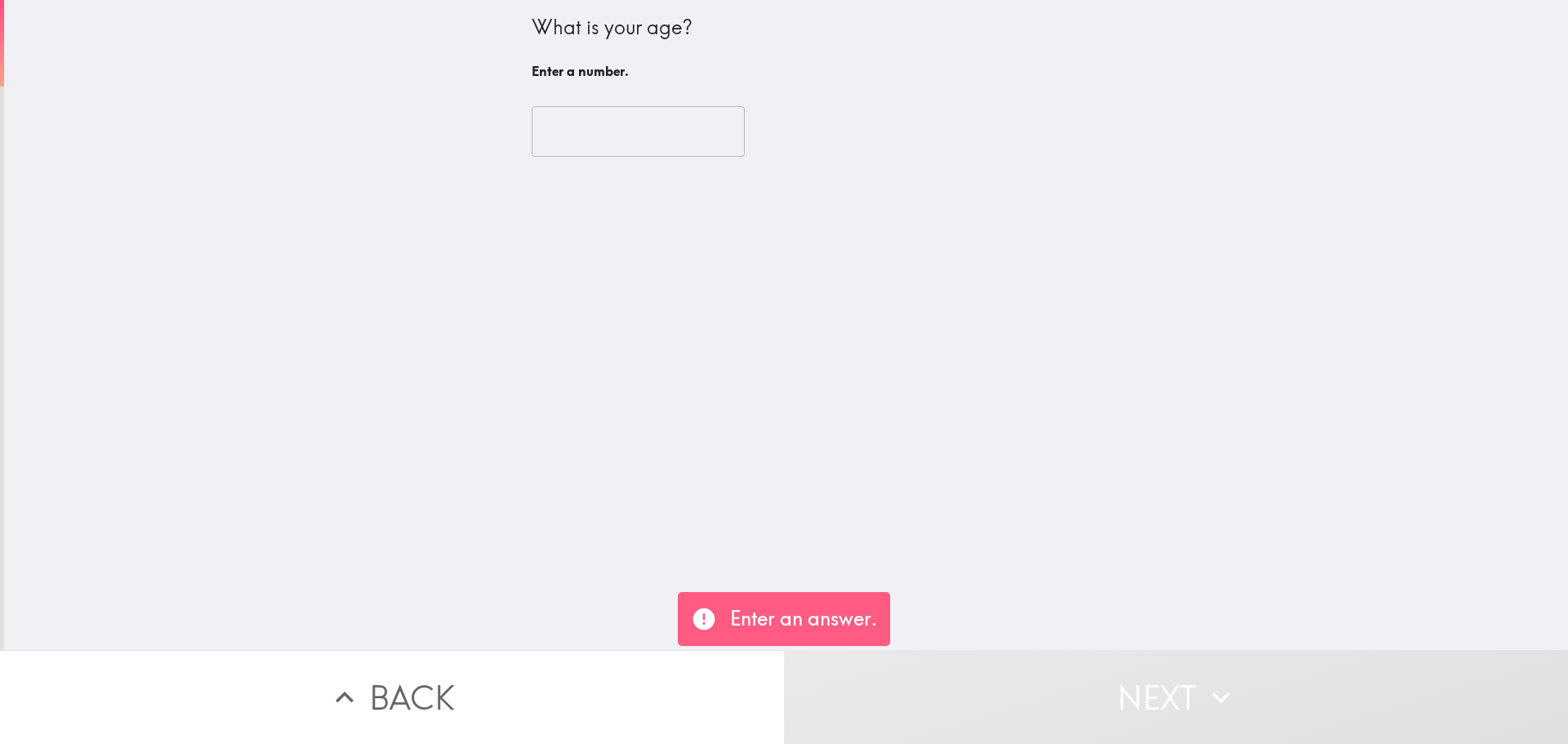
click at [575, 117] on input "number" at bounding box center [638, 131] width 213 height 50
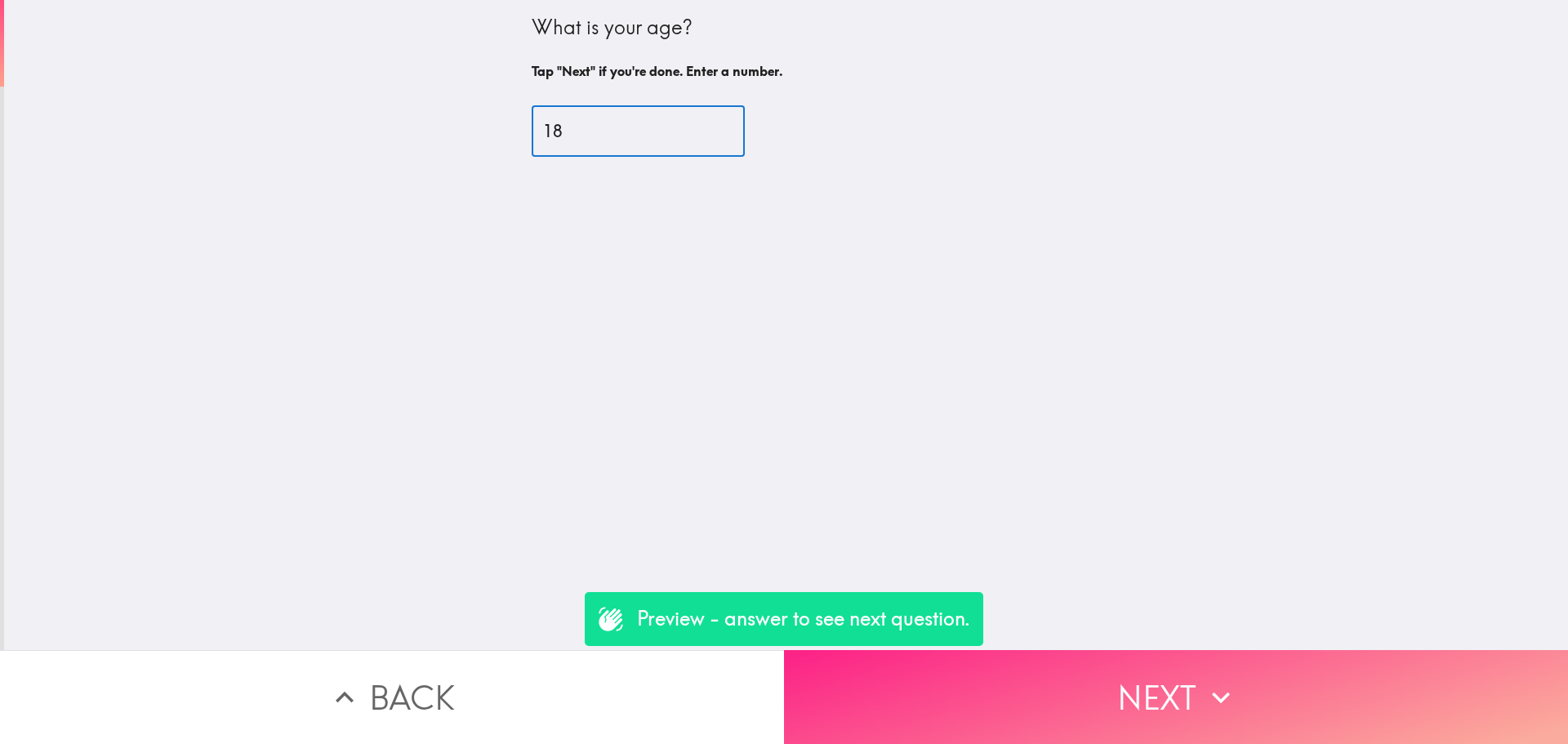
type input "18"
click at [1116, 662] on button "Next" at bounding box center [1176, 696] width 784 height 94
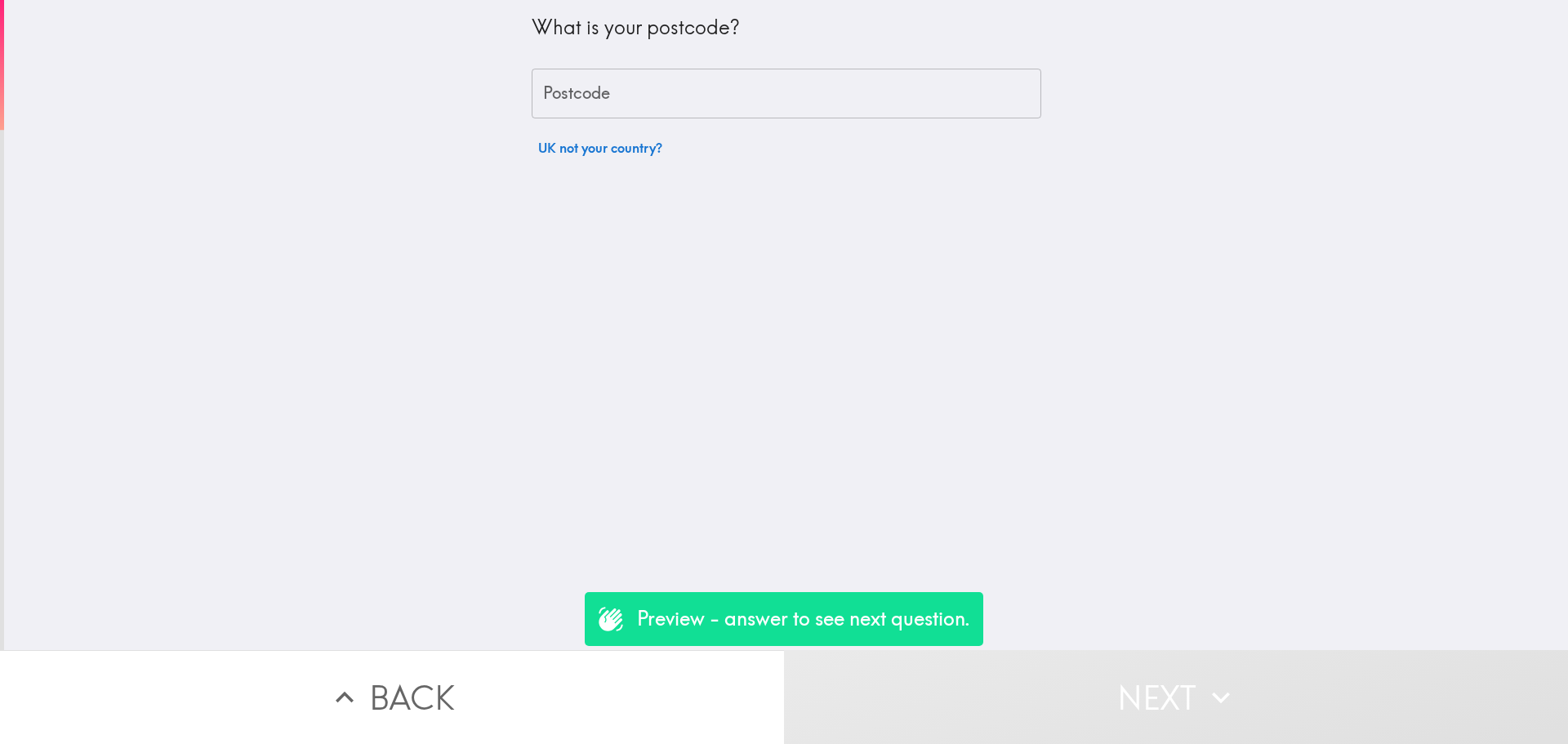
click at [580, 91] on div "Postcode Postcode" at bounding box center [786, 93] width 510 height 50
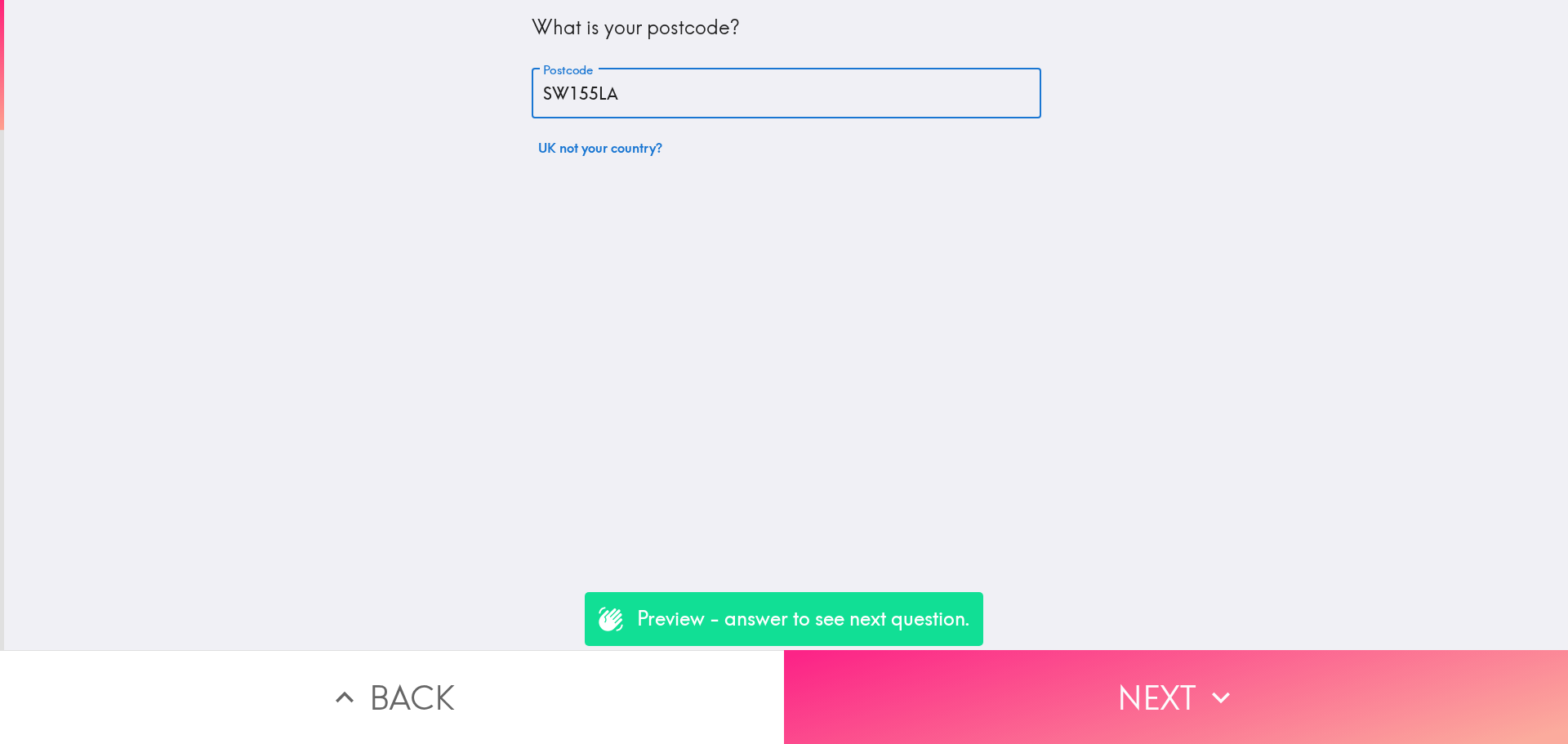
type input "SW155LA"
click at [982, 651] on button "Next" at bounding box center [1176, 696] width 784 height 94
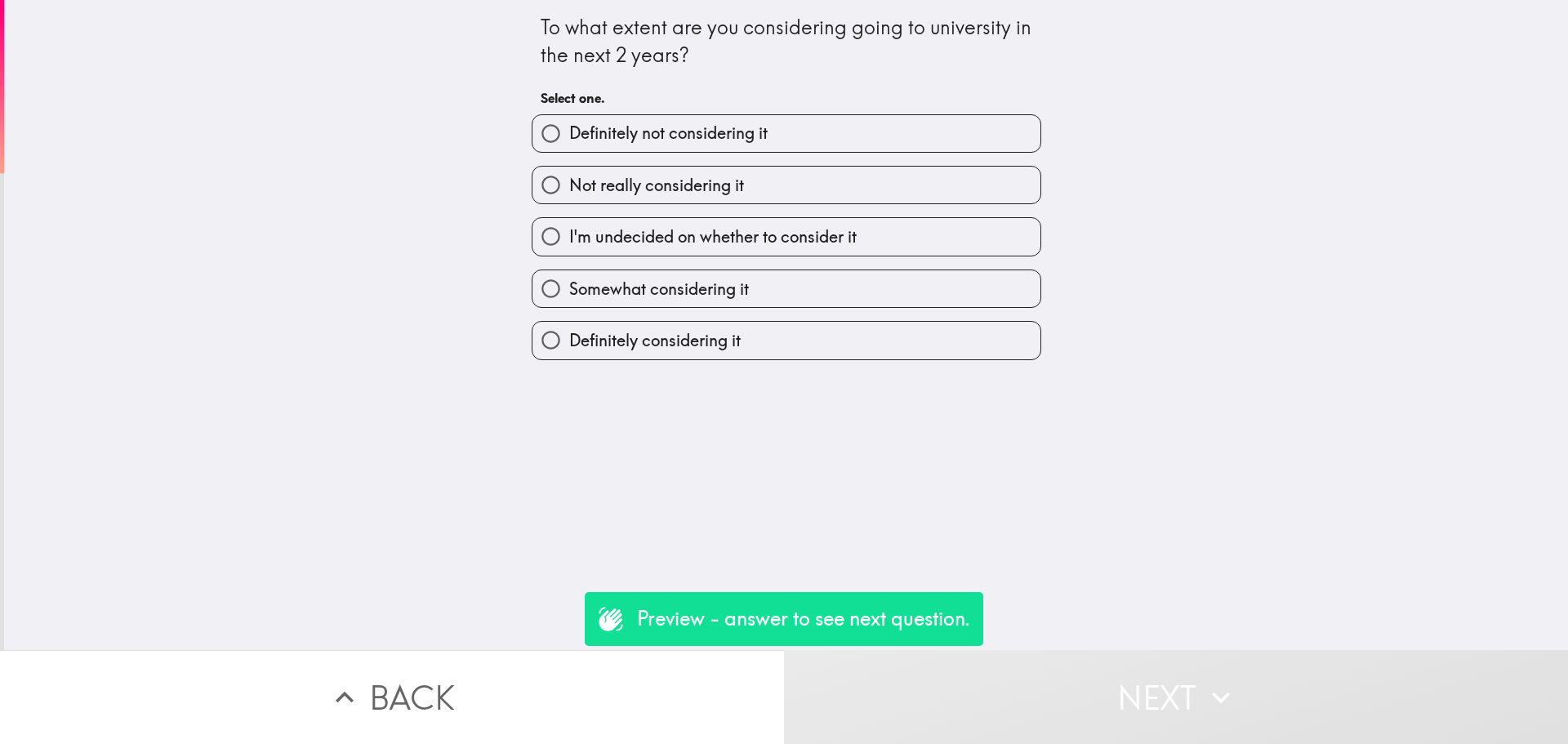
click at [533, 280] on input "Somewhat considering it" at bounding box center [551, 289] width 37 height 37
radio input "true"
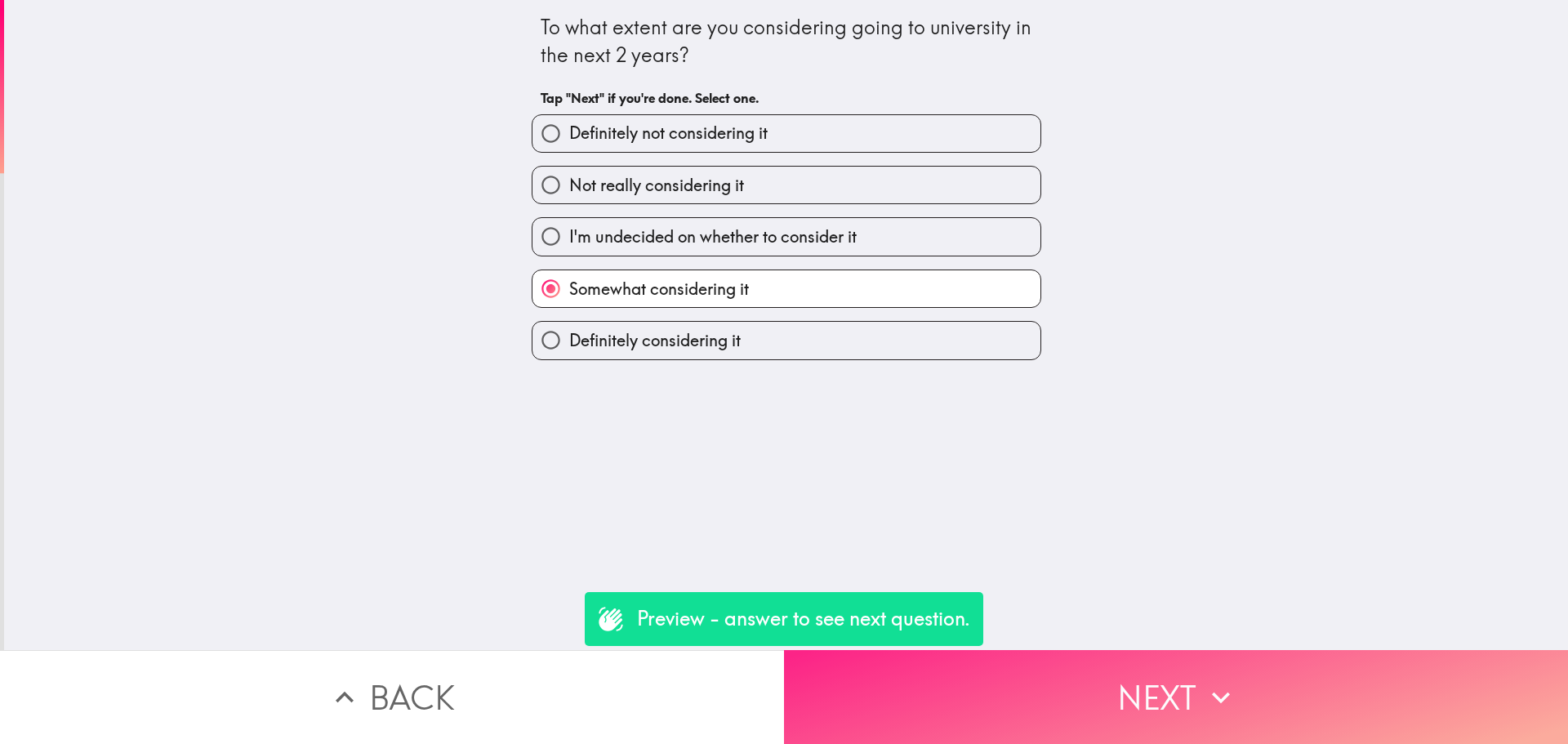
click at [1072, 729] on button "Next" at bounding box center [1176, 696] width 784 height 94
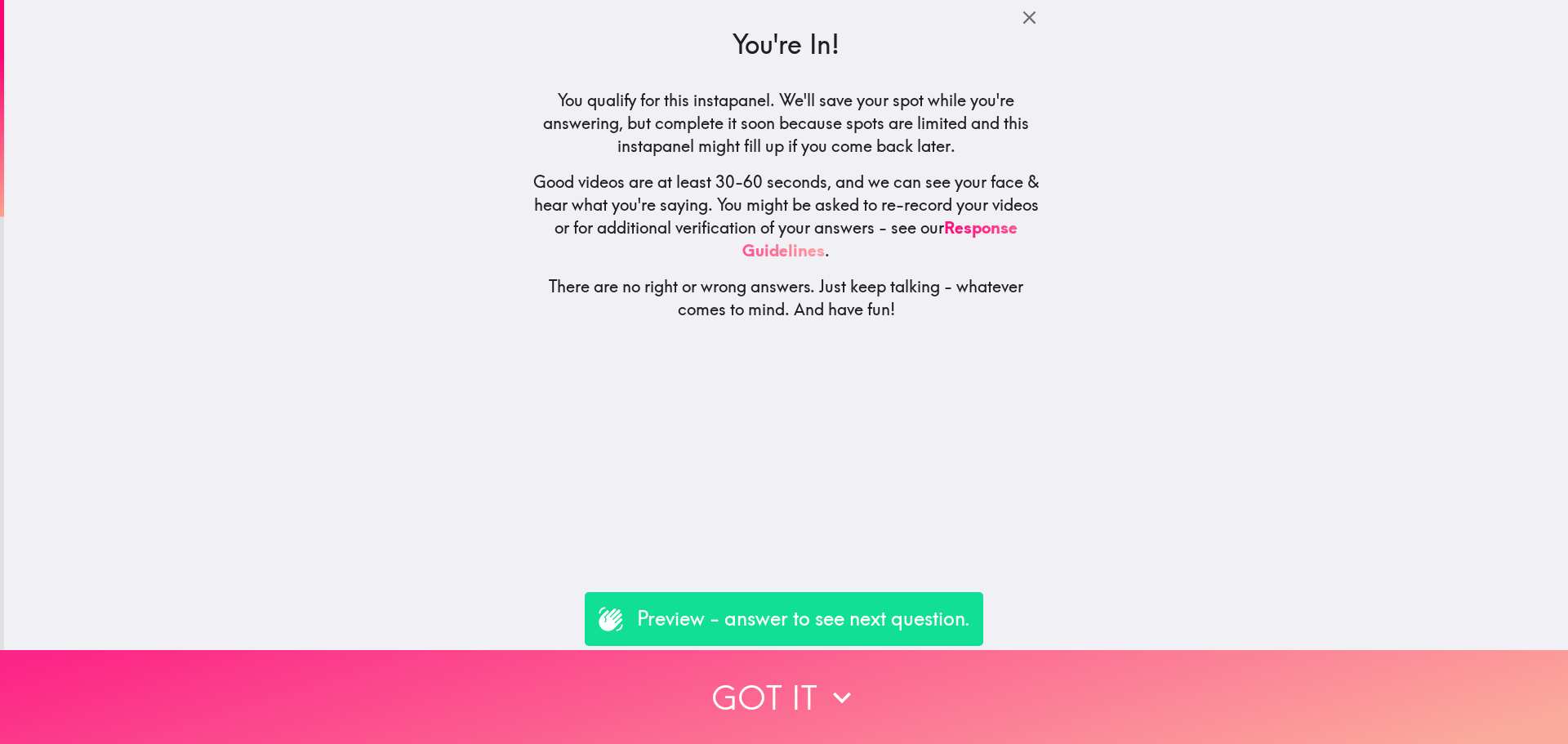
click at [970, 710] on button "Got it" at bounding box center [784, 696] width 1568 height 94
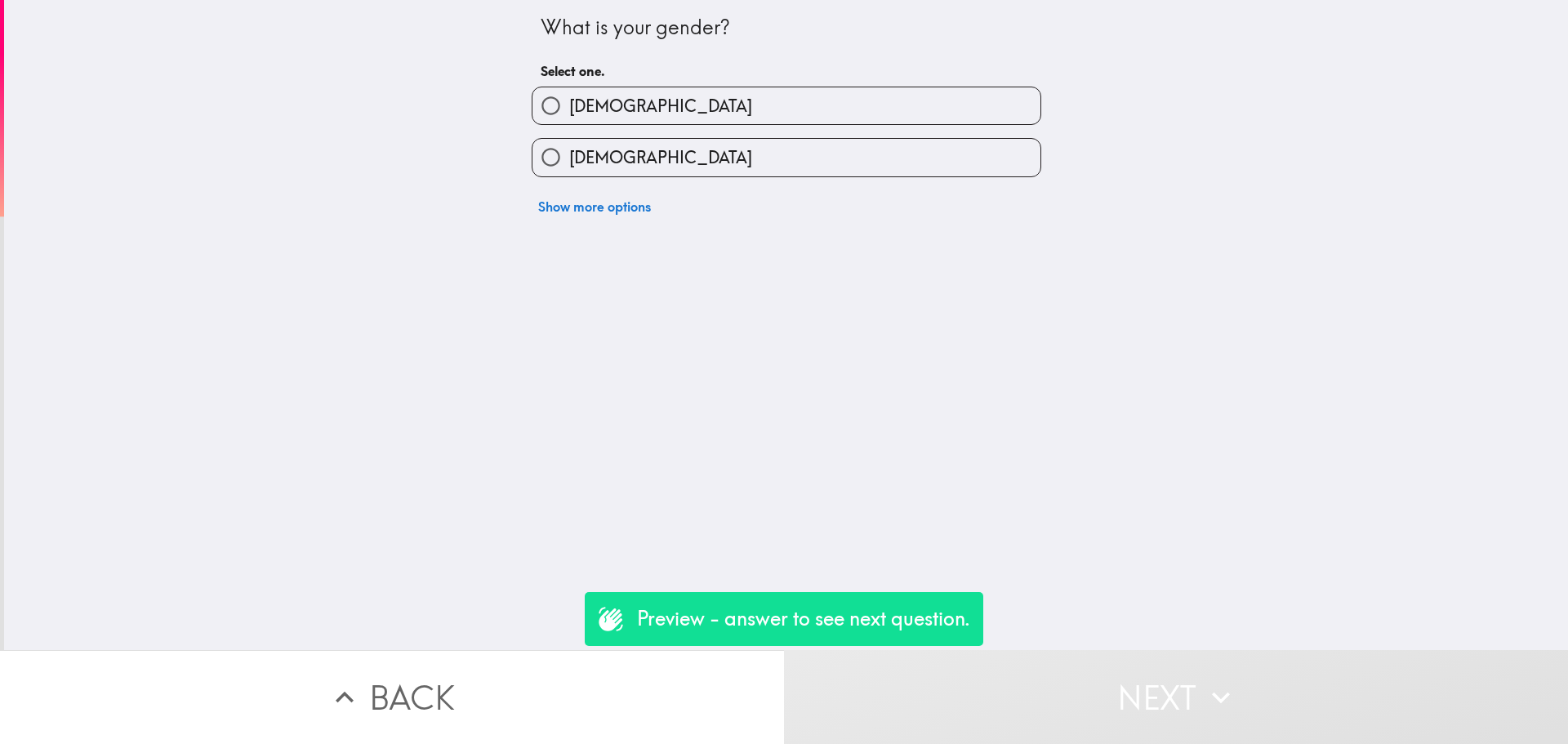
click at [541, 151] on input "[DEMOGRAPHIC_DATA]" at bounding box center [551, 157] width 37 height 37
radio input "true"
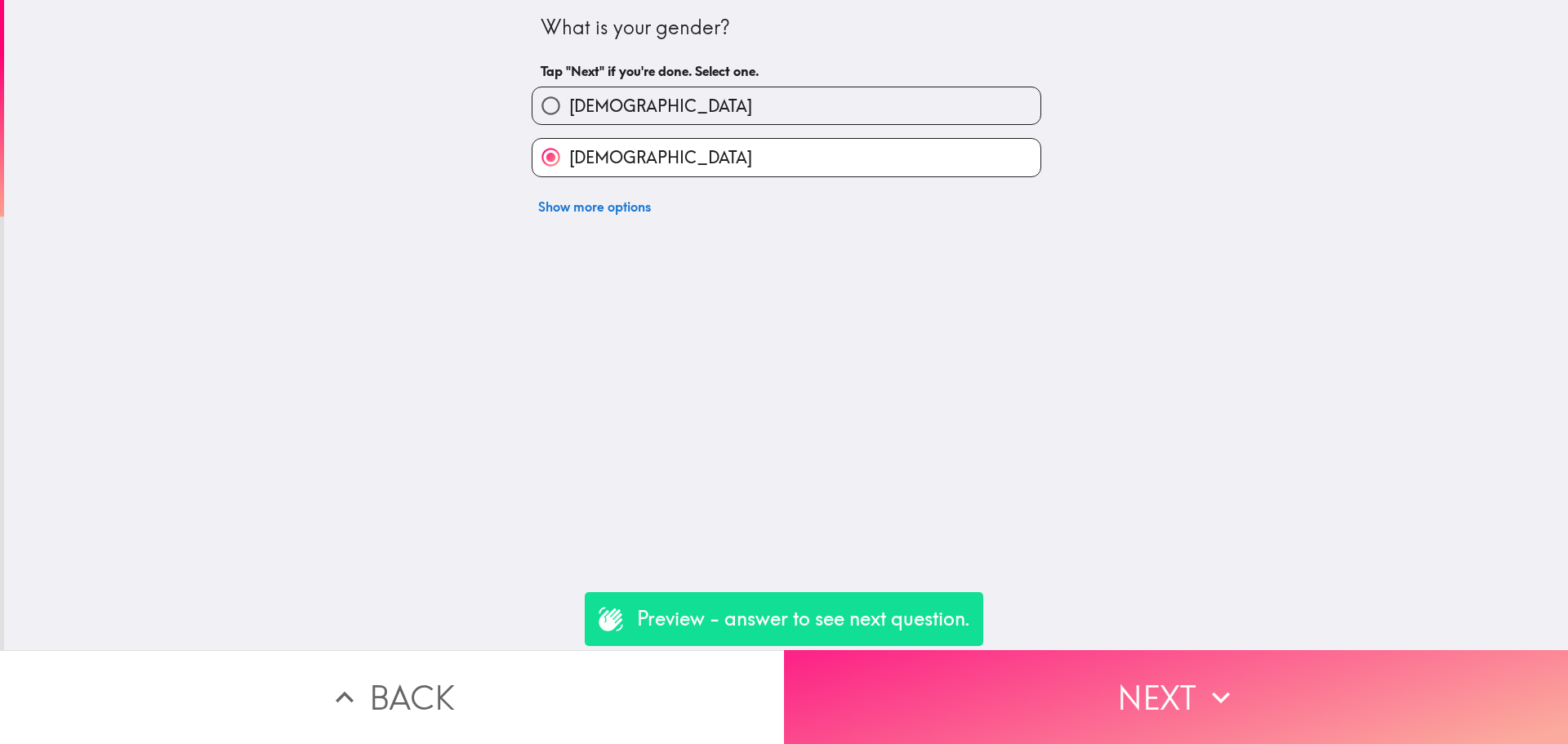
click at [1033, 724] on button "Next" at bounding box center [1176, 696] width 784 height 94
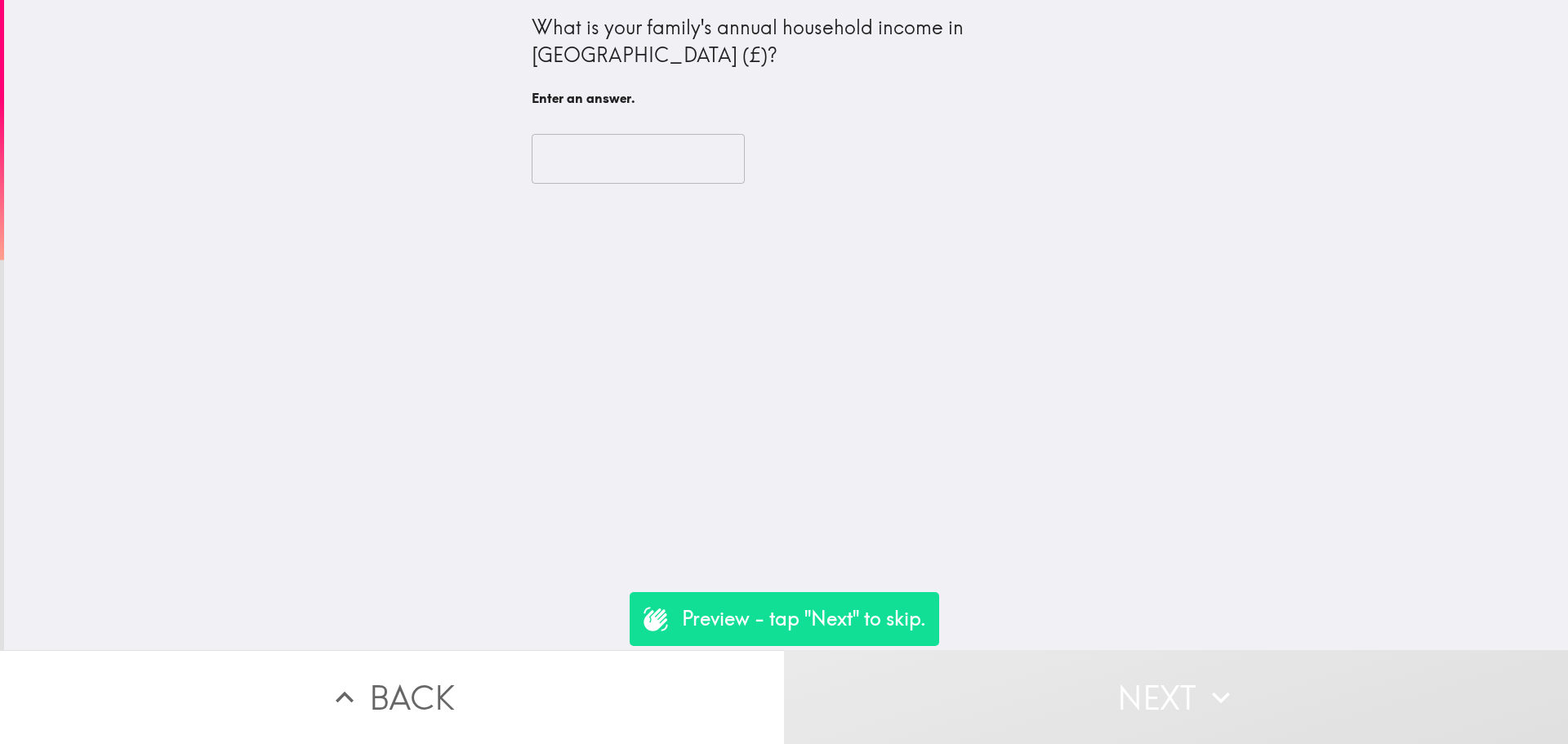
click at [598, 139] on input "text" at bounding box center [638, 159] width 213 height 50
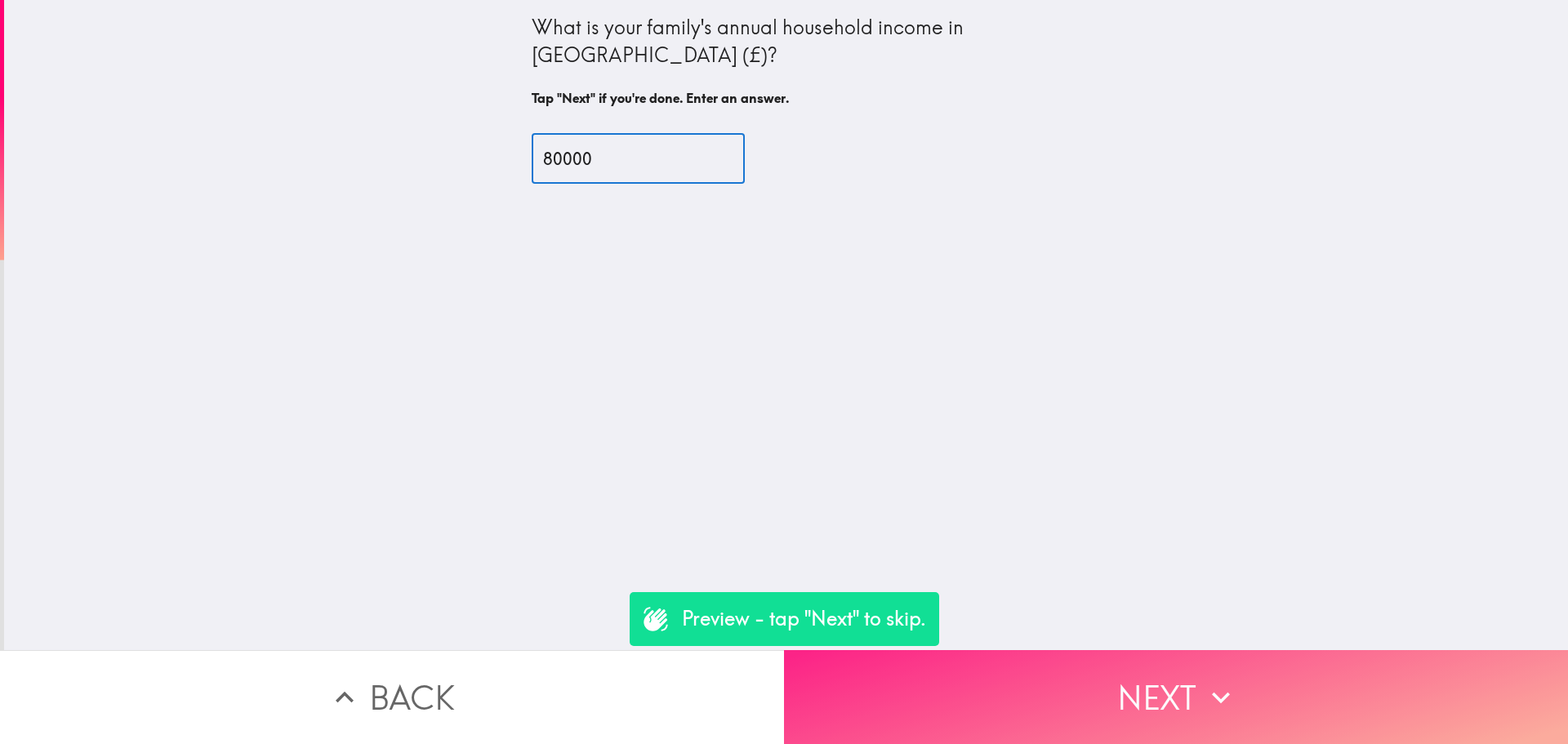
type input "80000"
click at [989, 682] on button "Next" at bounding box center [1176, 696] width 784 height 94
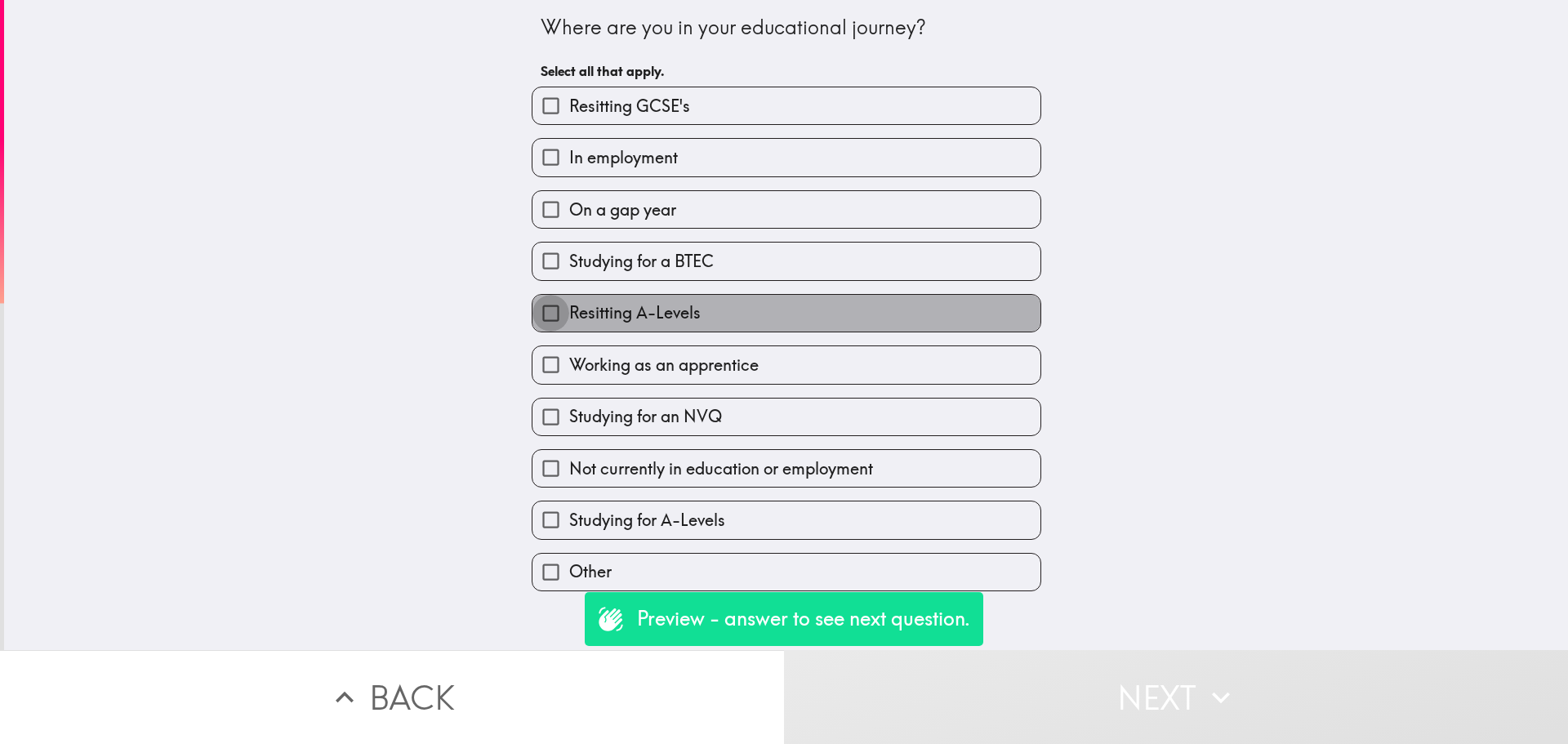
click at [535, 301] on input "Resitting A-Levels" at bounding box center [551, 312] width 37 height 37
checkbox input "true"
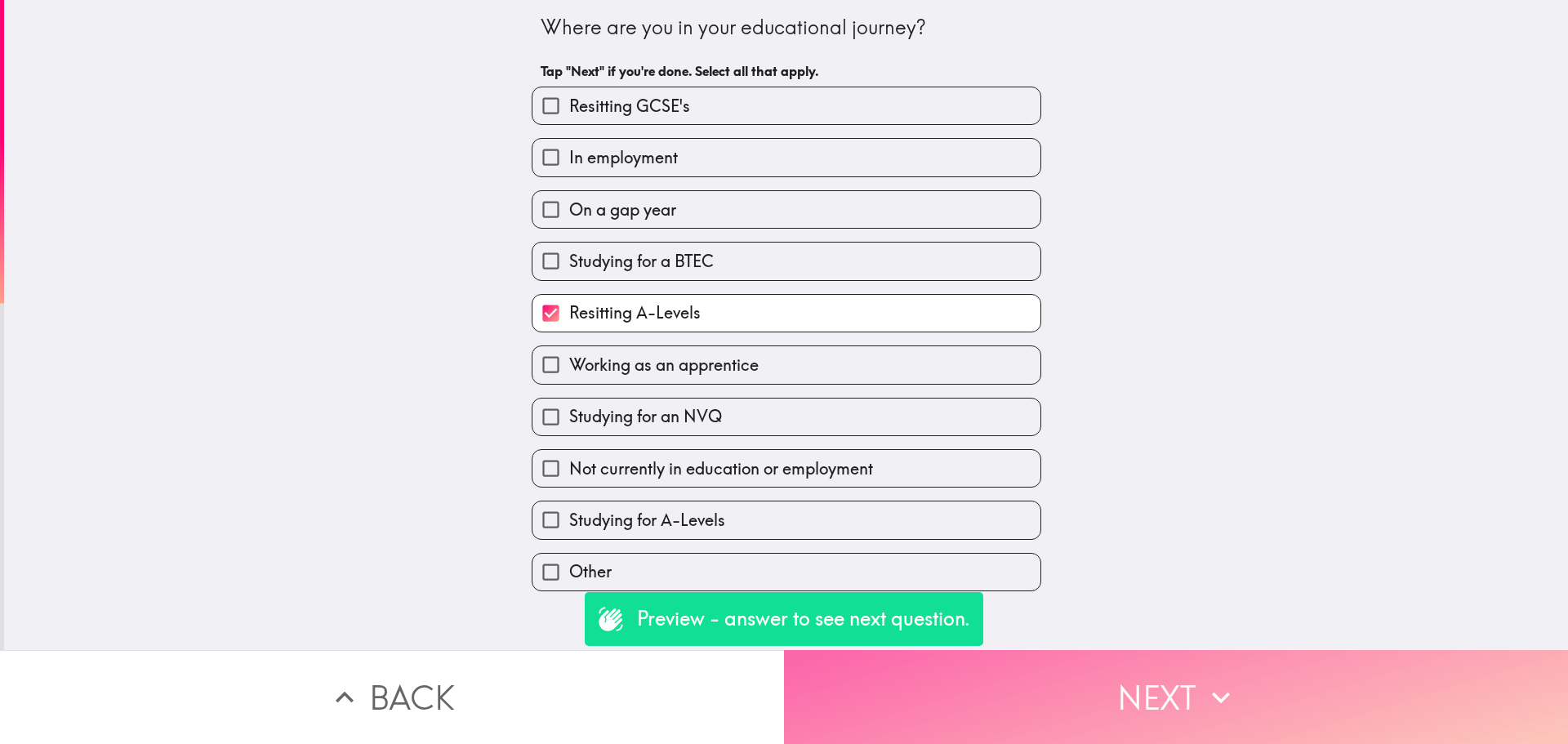
click at [1028, 687] on button "Next" at bounding box center [1176, 696] width 784 height 94
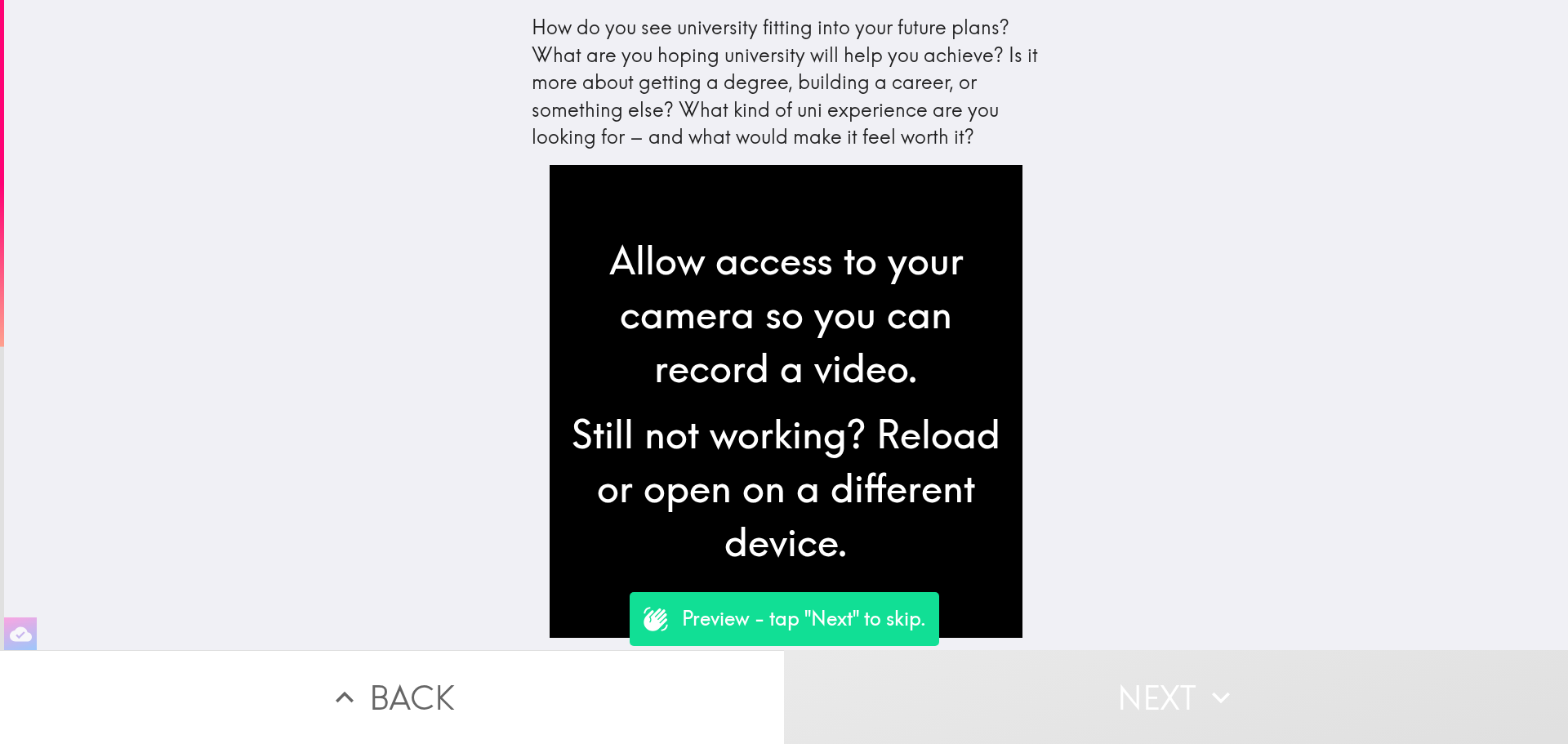
click at [1096, 681] on button "Next" at bounding box center [1176, 696] width 784 height 94
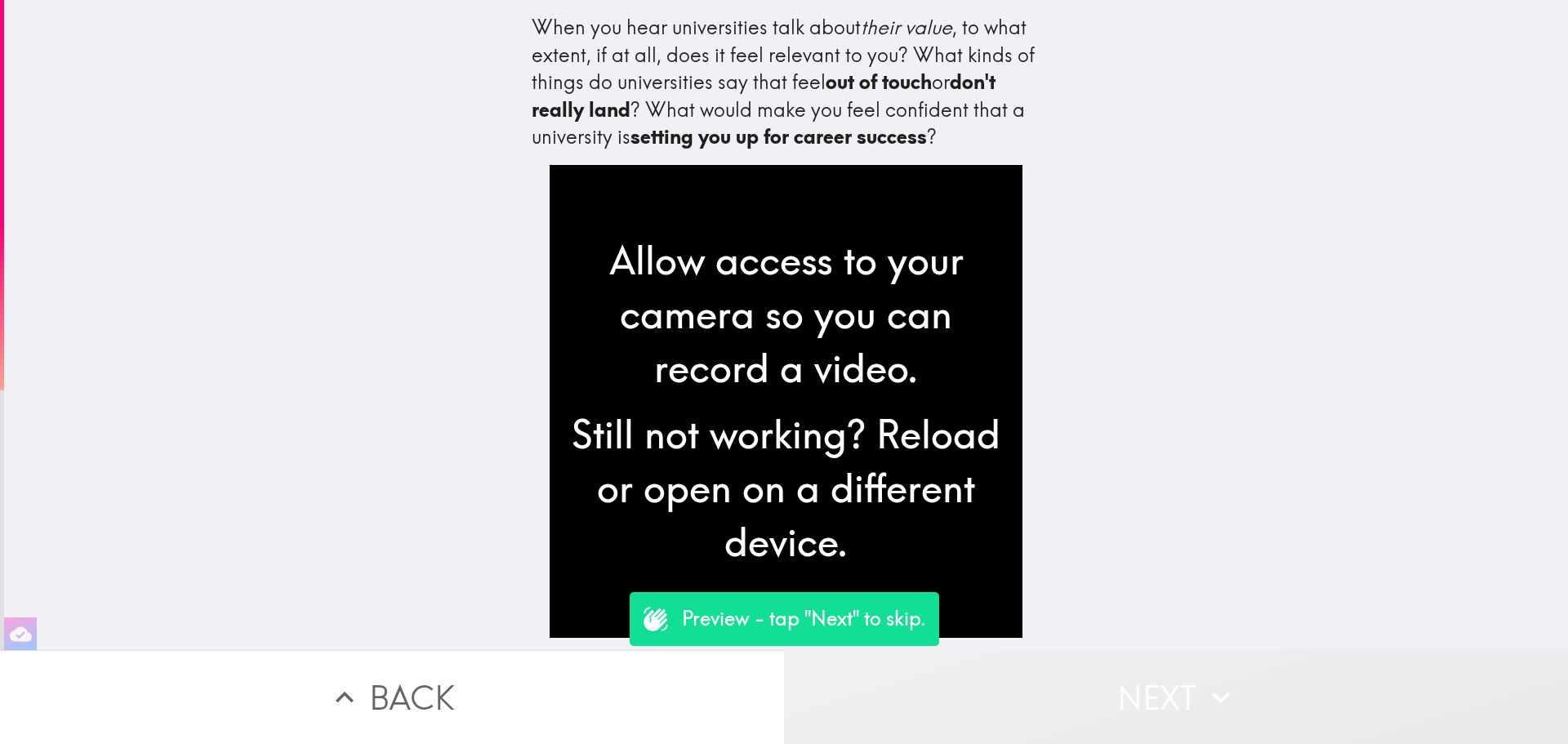
click at [1096, 681] on button "Next" at bounding box center [1176, 696] width 784 height 94
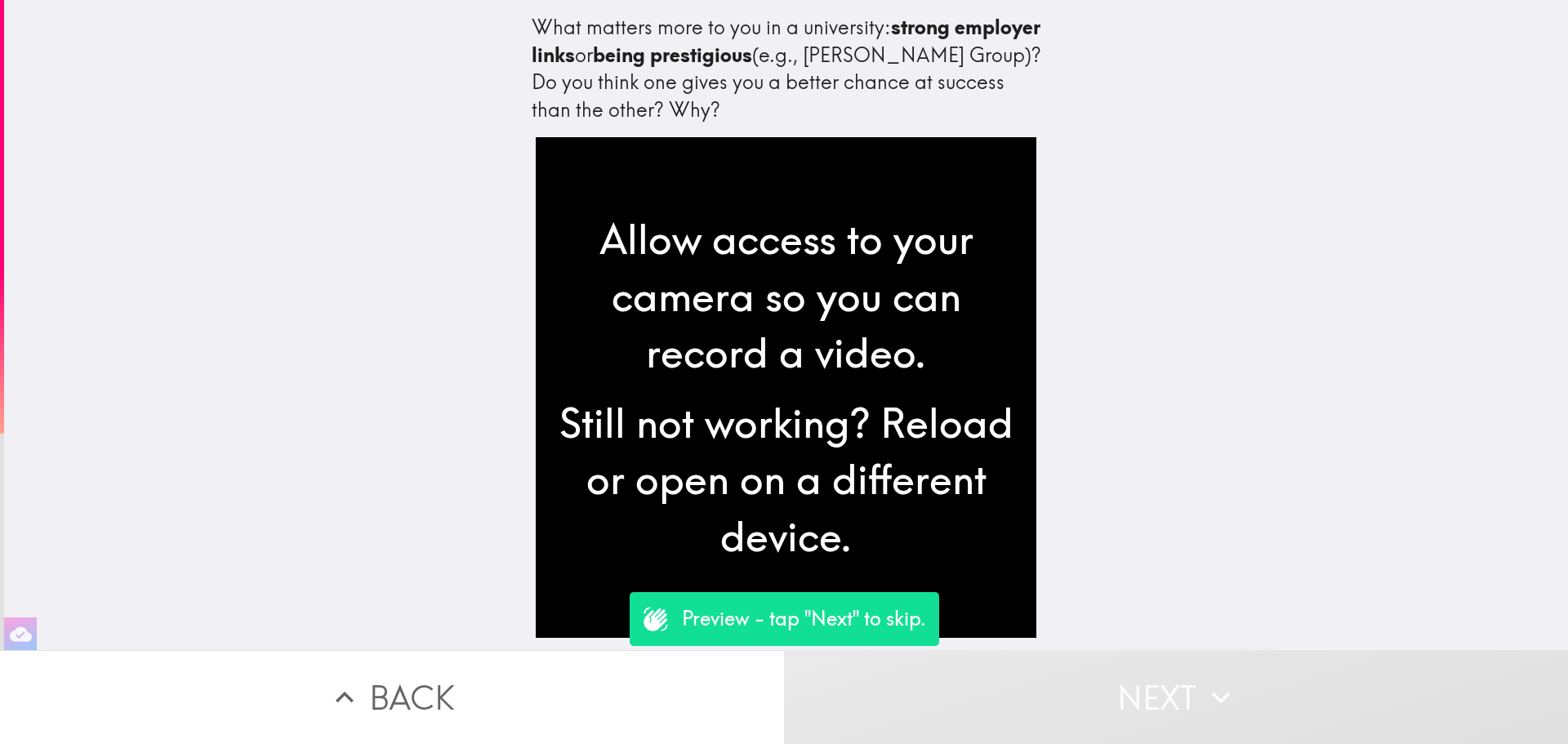
click at [1096, 681] on button "Next" at bounding box center [1176, 696] width 784 height 94
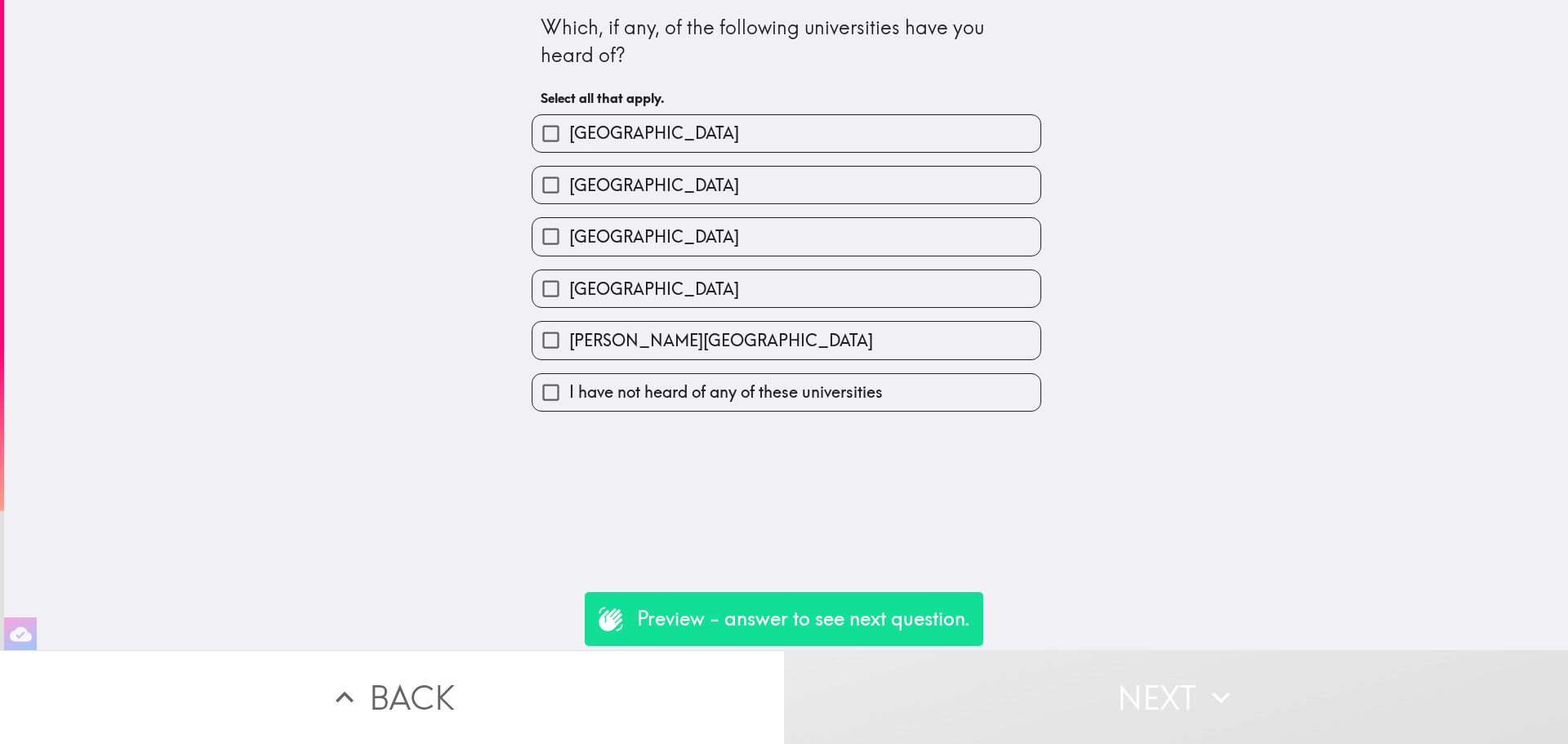
click at [533, 289] on input "[GEOGRAPHIC_DATA]" at bounding box center [551, 289] width 37 height 37
checkbox input "true"
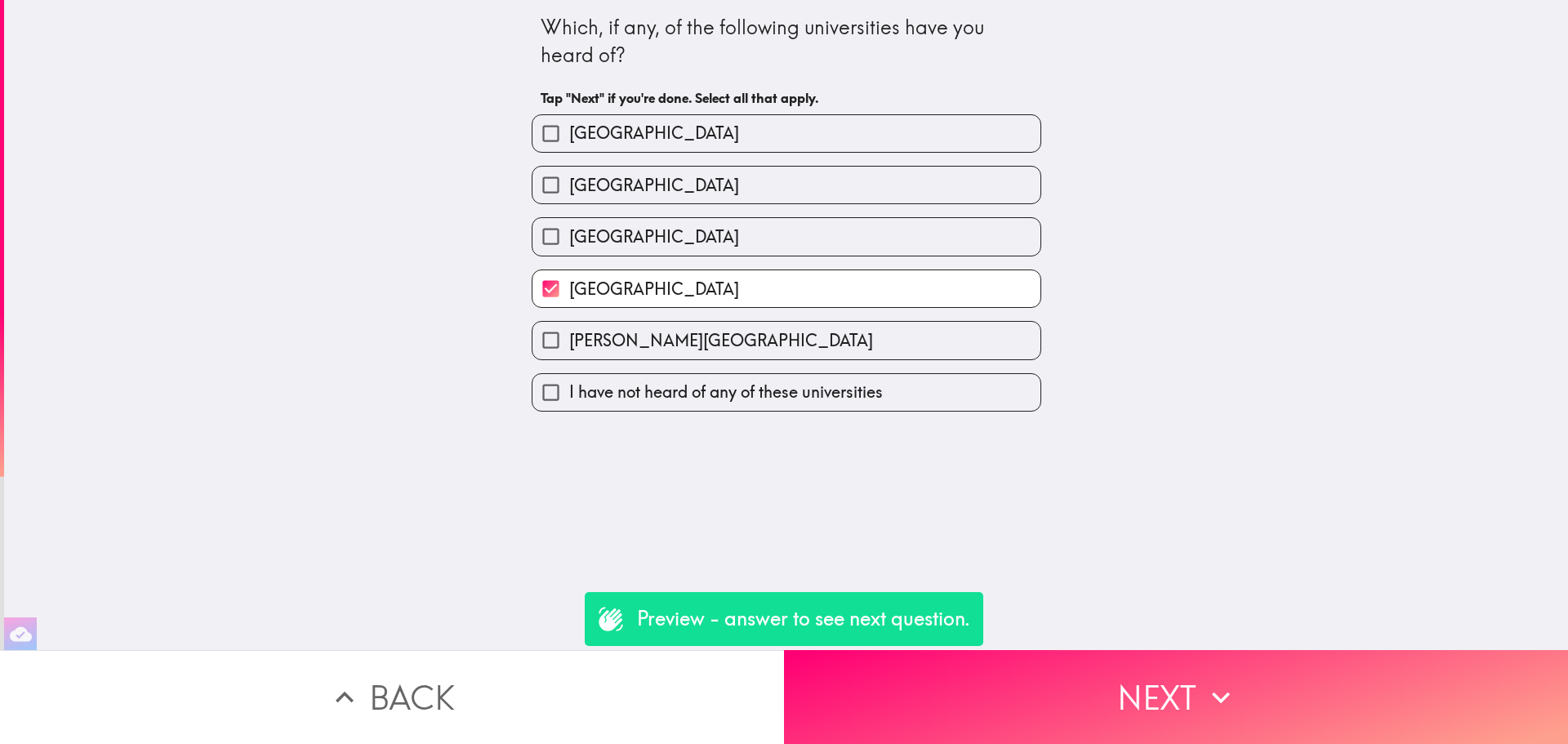
click at [533, 239] on input "[GEOGRAPHIC_DATA]" at bounding box center [551, 236] width 37 height 37
checkbox input "true"
click at [534, 128] on input "[GEOGRAPHIC_DATA]" at bounding box center [551, 133] width 37 height 37
checkbox input "true"
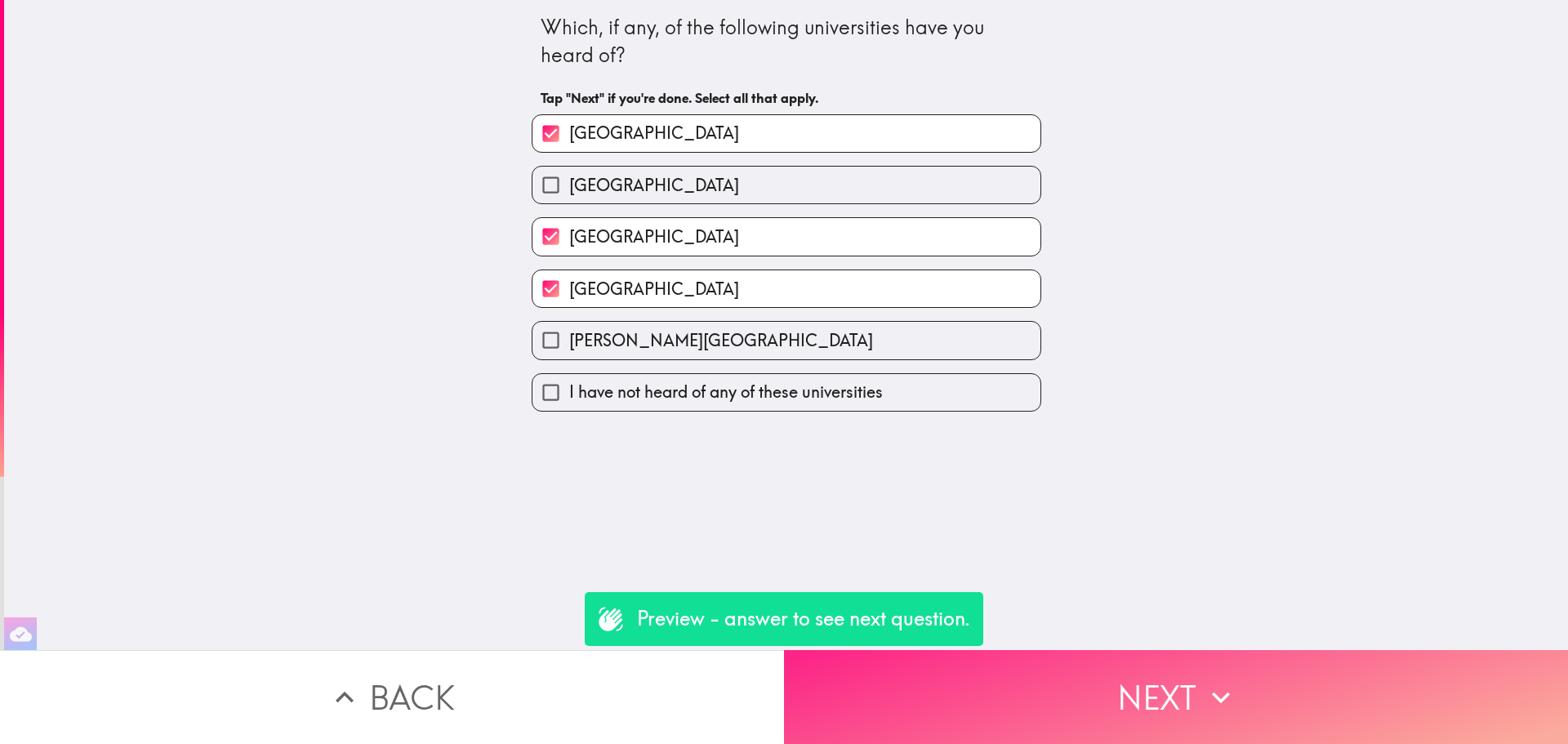
click at [1065, 690] on button "Next" at bounding box center [1176, 696] width 784 height 94
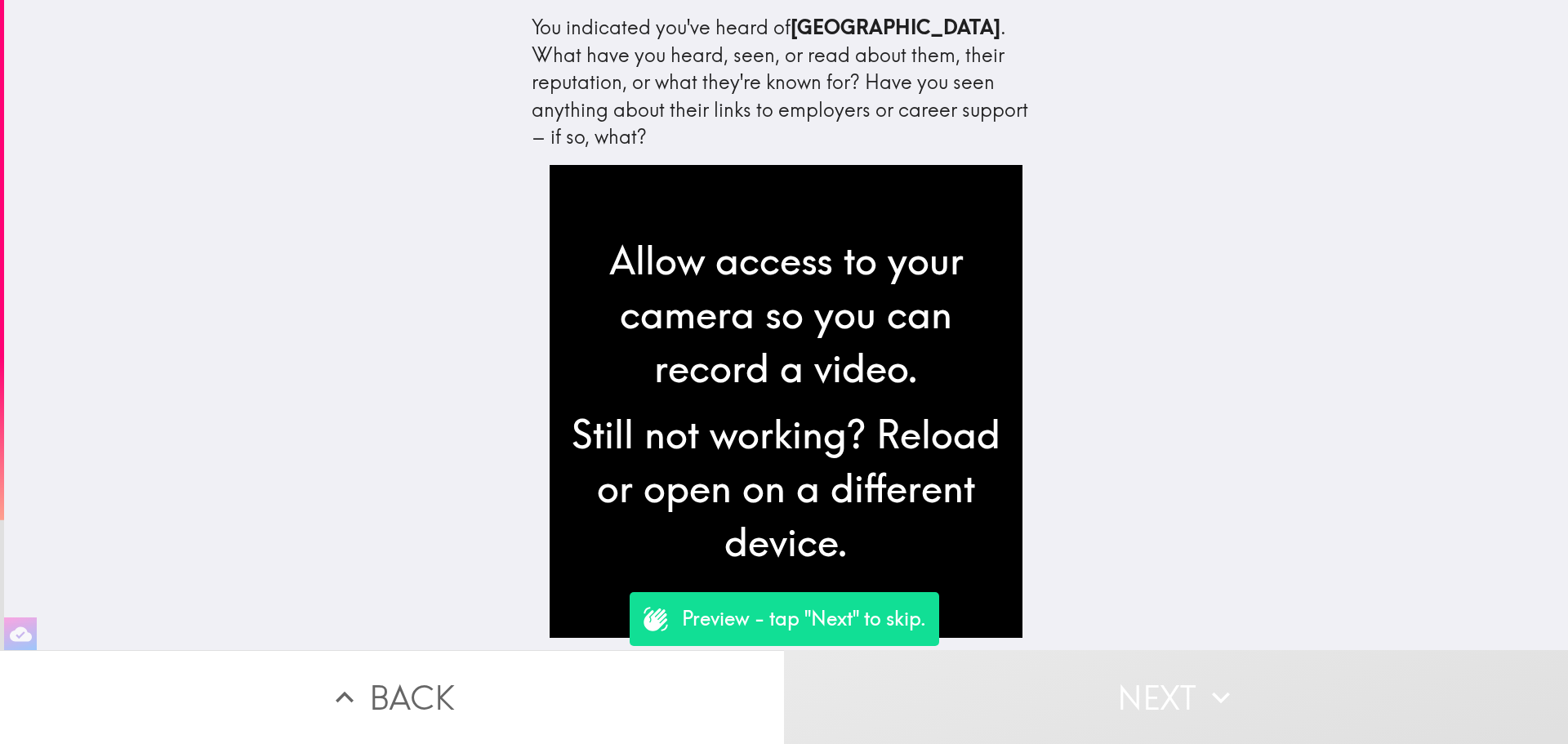
click at [1045, 667] on button "Next" at bounding box center [1176, 696] width 784 height 94
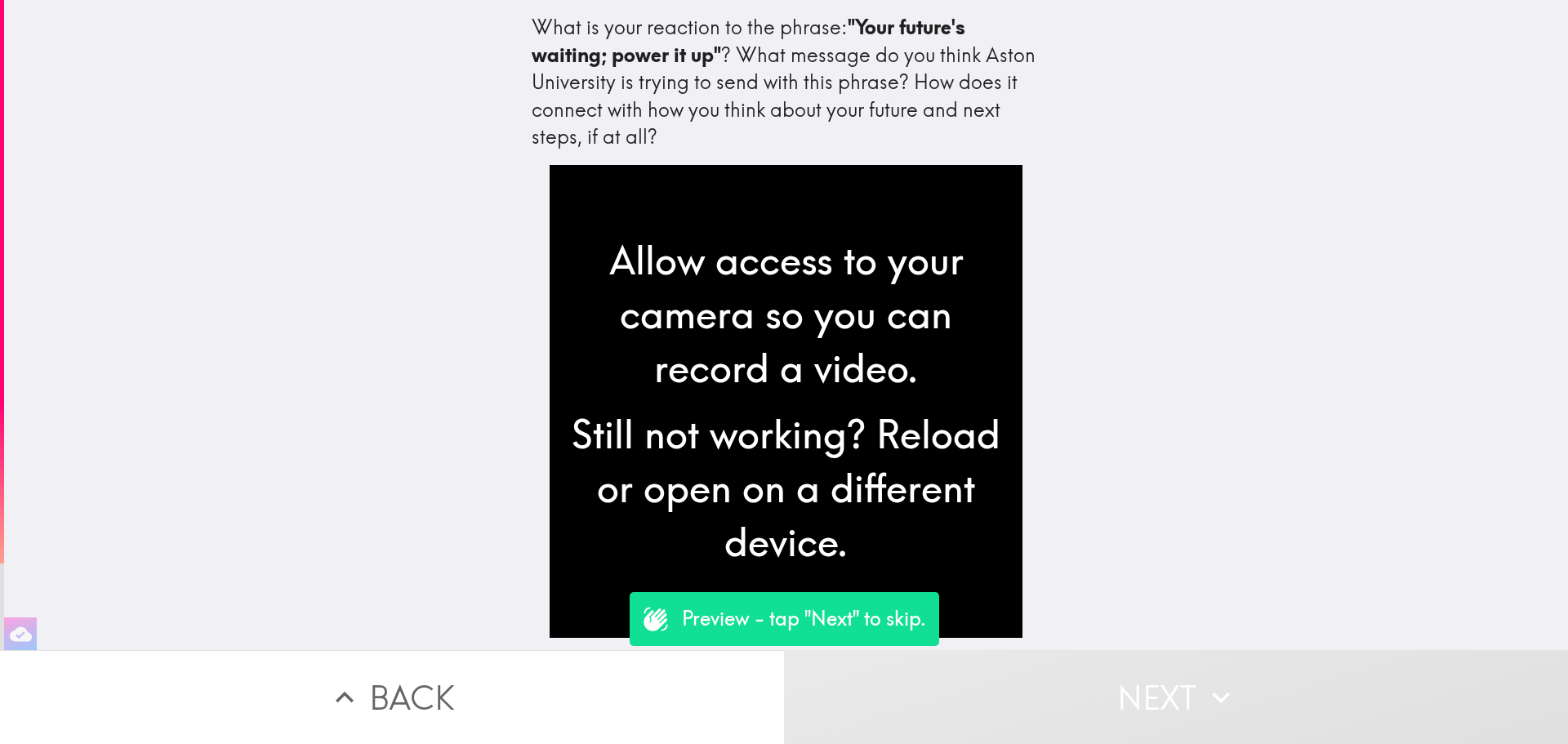
click at [1006, 666] on button "Next" at bounding box center [1176, 696] width 784 height 94
